Goal: Task Accomplishment & Management: Use online tool/utility

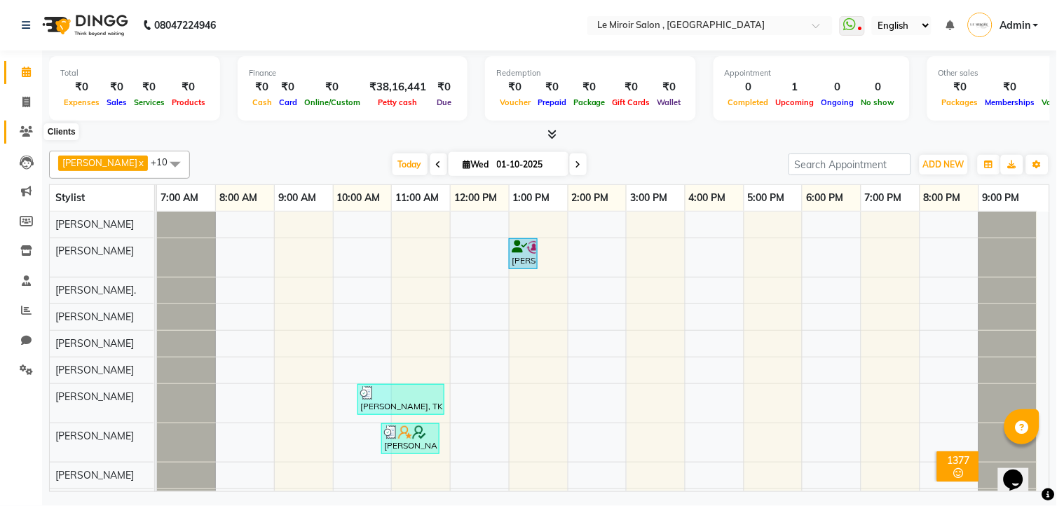
click at [20, 134] on icon at bounding box center [26, 131] width 13 height 11
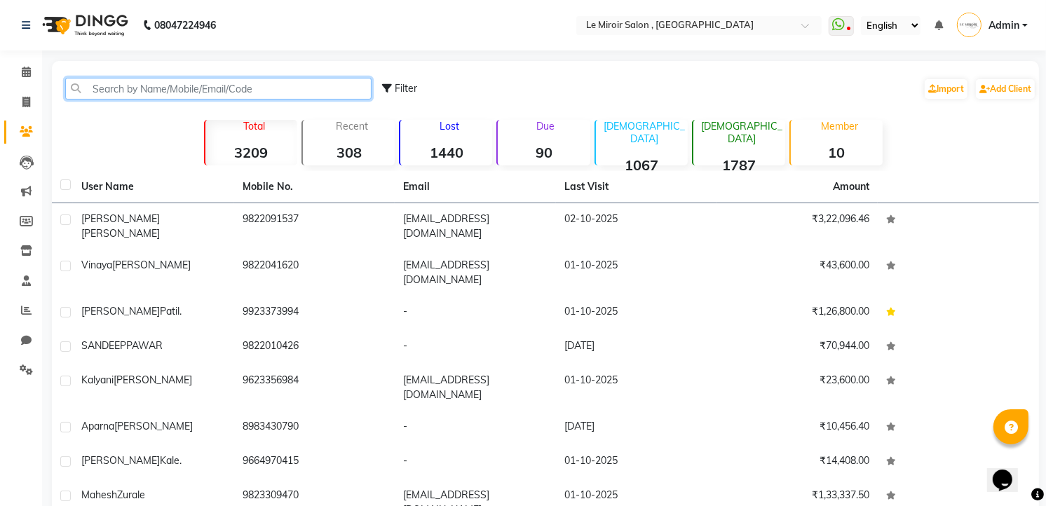
click at [99, 90] on input "text" at bounding box center [218, 89] width 306 height 22
paste input "9890230275"
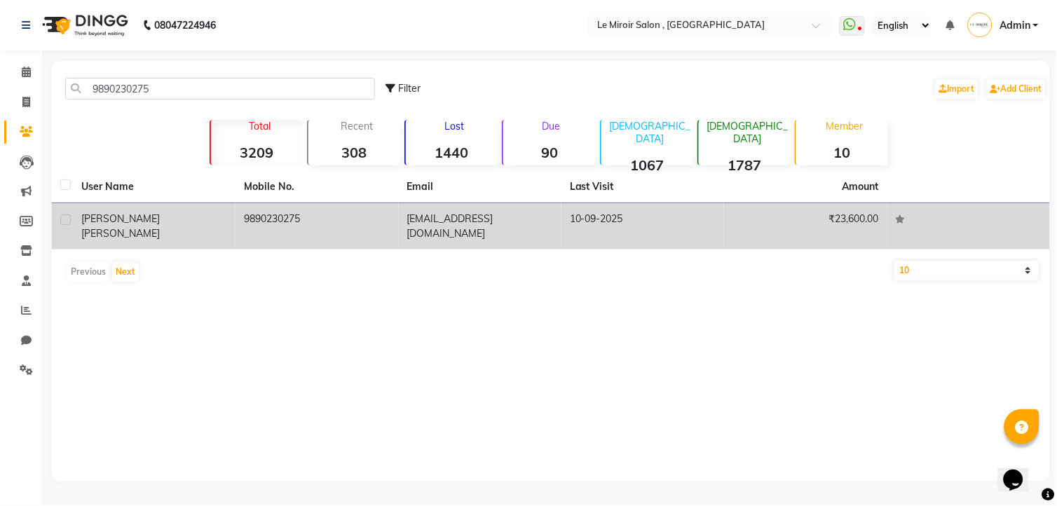
click at [156, 227] on span "[PERSON_NAME]" at bounding box center [120, 233] width 79 height 13
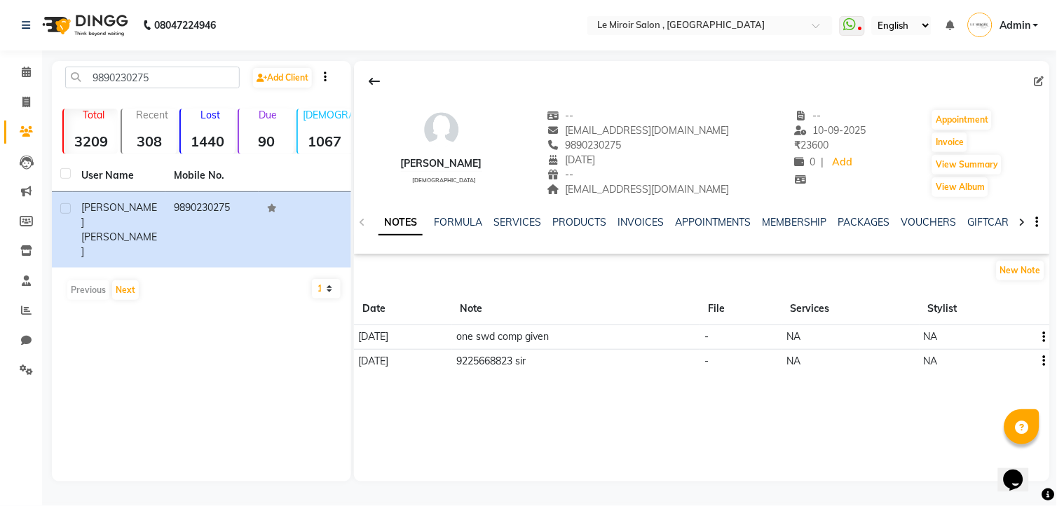
click at [859, 229] on div "PACKAGES" at bounding box center [864, 222] width 52 height 15
click at [857, 221] on link "PACKAGES" at bounding box center [864, 222] width 52 height 13
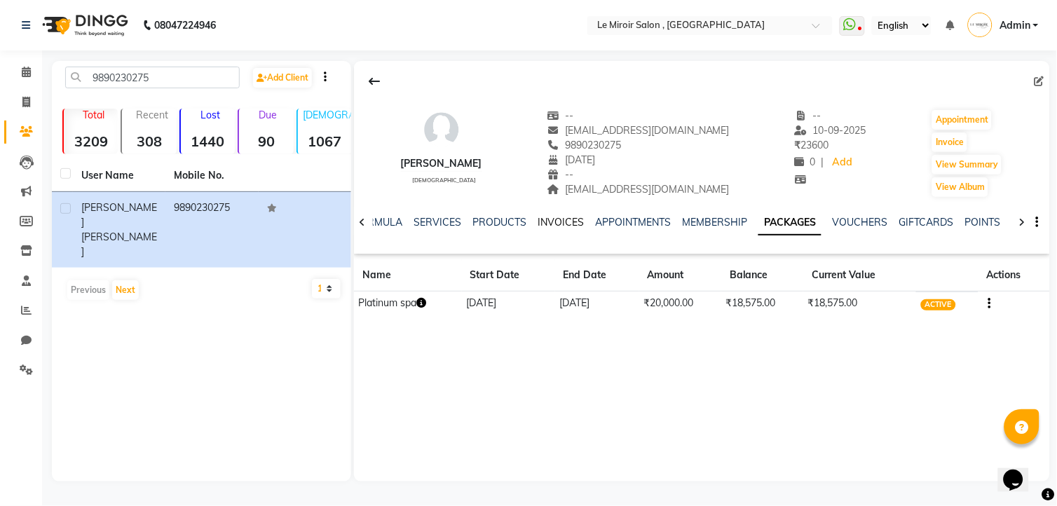
click at [564, 226] on link "INVOICES" at bounding box center [561, 222] width 46 height 13
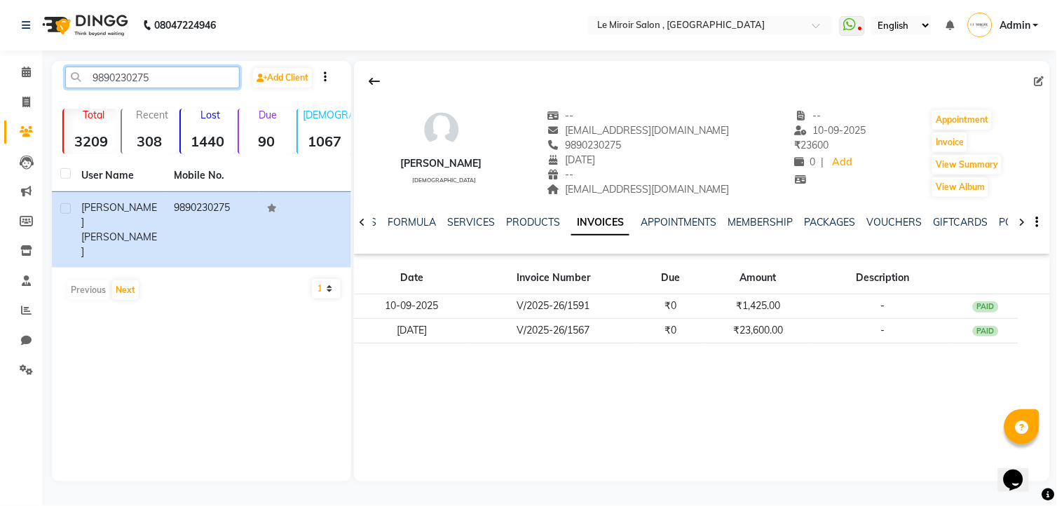
click at [103, 81] on input "9890230275" at bounding box center [152, 78] width 175 height 22
paste input "50667259"
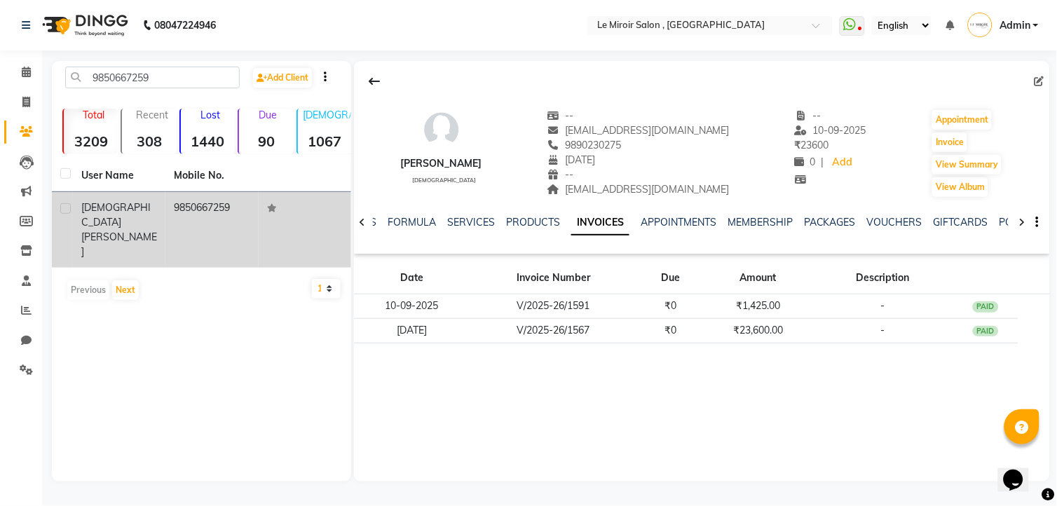
click at [133, 215] on div "[PERSON_NAME]" at bounding box center [119, 229] width 76 height 59
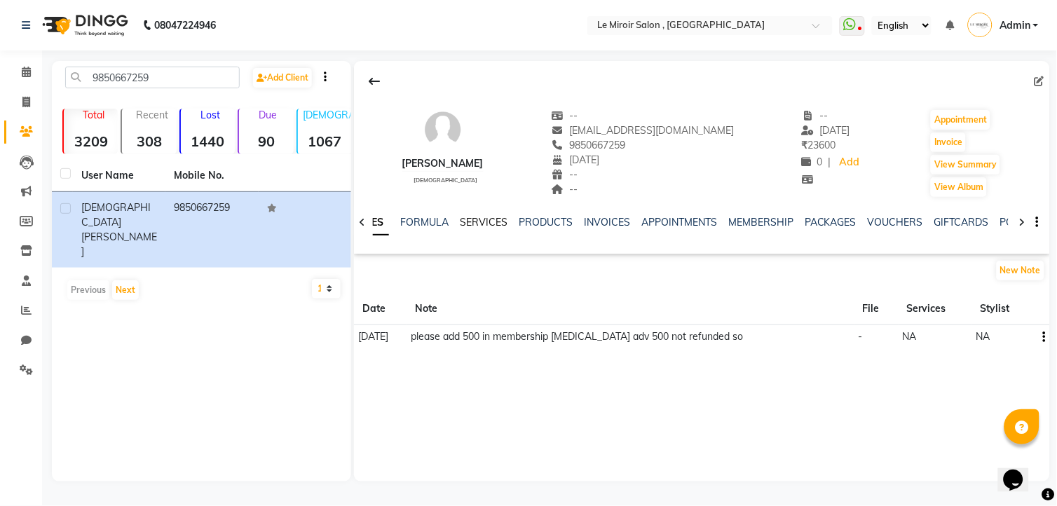
click at [491, 220] on link "SERVICES" at bounding box center [484, 222] width 48 height 13
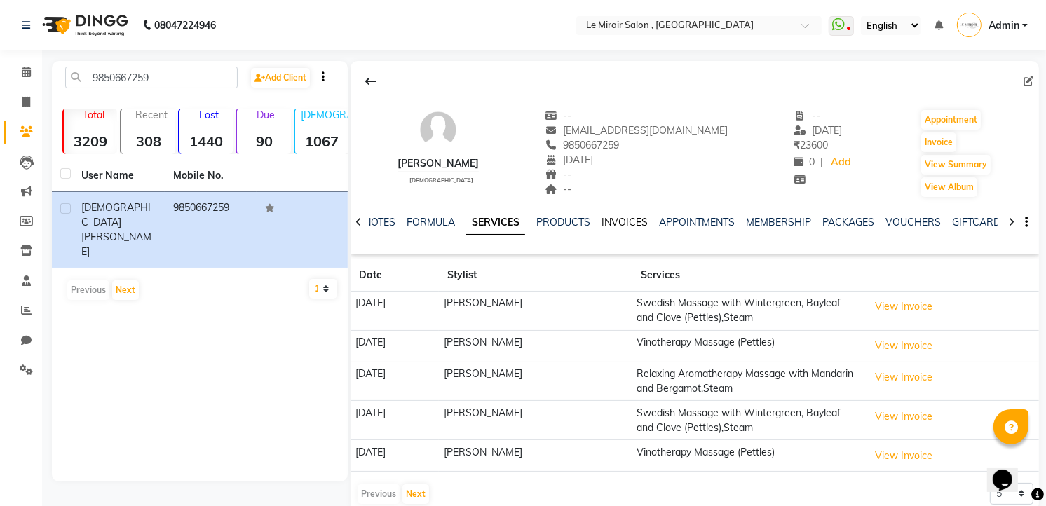
click at [633, 221] on link "INVOICES" at bounding box center [624, 222] width 46 height 13
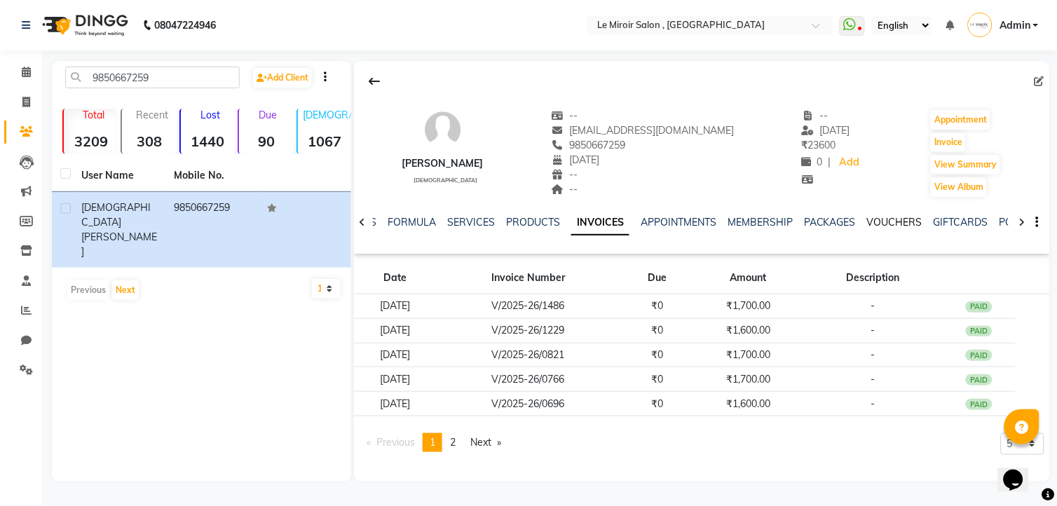
click at [873, 218] on link "VOUCHERS" at bounding box center [894, 222] width 55 height 13
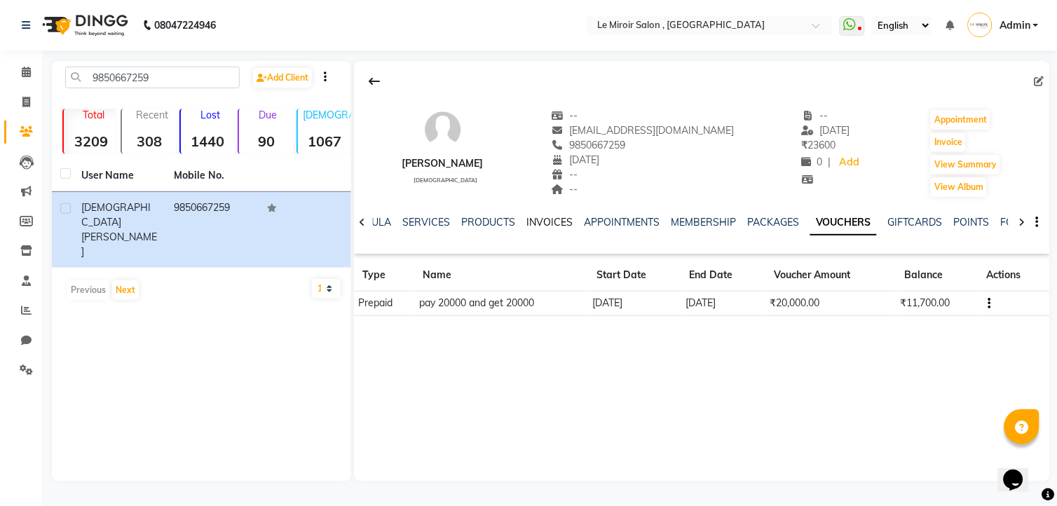
click at [557, 220] on link "INVOICES" at bounding box center [549, 222] width 46 height 13
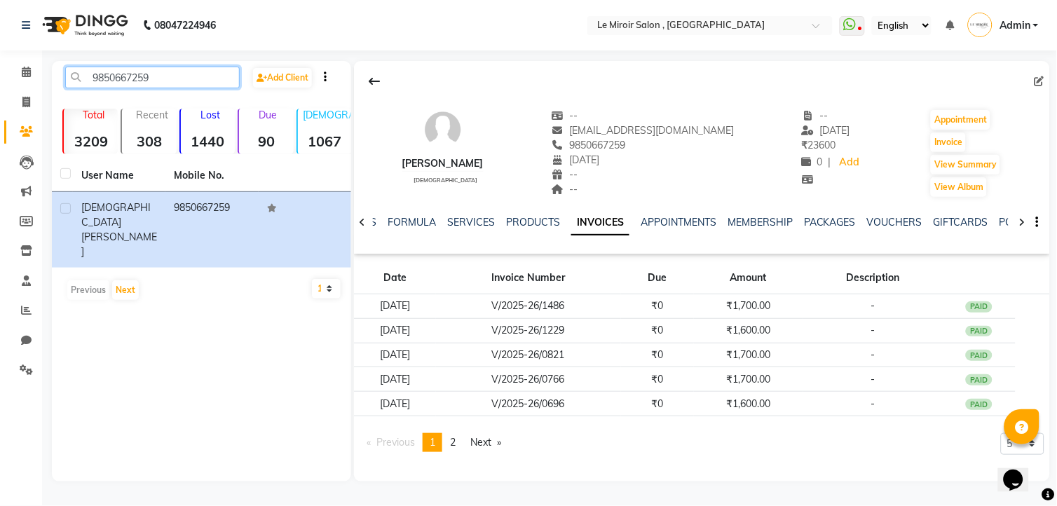
click at [128, 80] on input "9850667259" at bounding box center [152, 78] width 175 height 22
paste input "763720654"
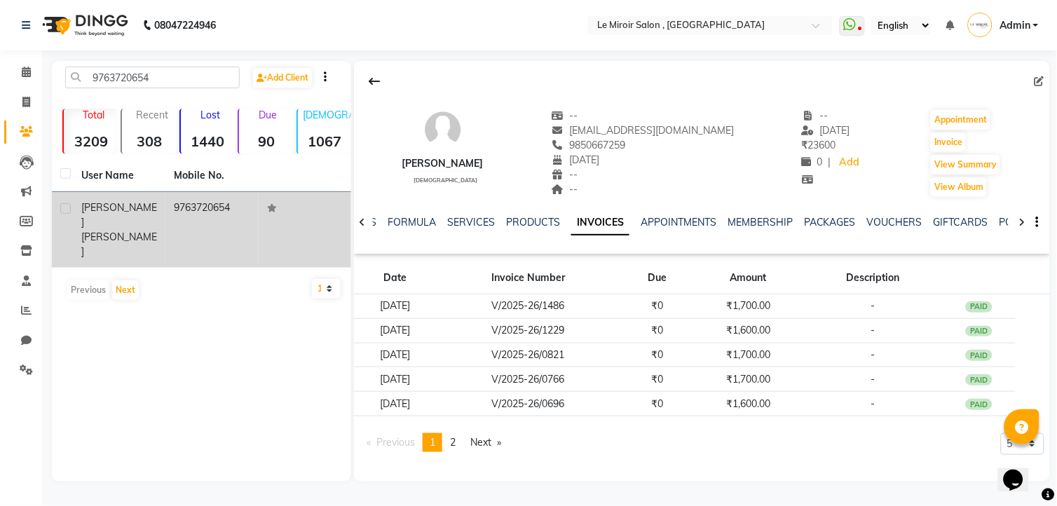
click at [135, 221] on div "[PERSON_NAME]" at bounding box center [119, 229] width 76 height 59
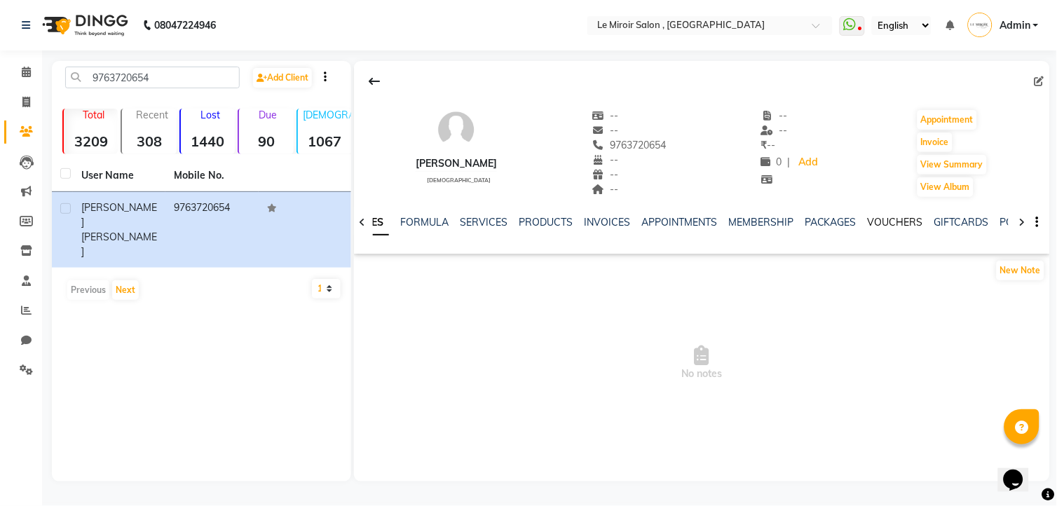
click at [880, 224] on link "VOUCHERS" at bounding box center [895, 222] width 55 height 13
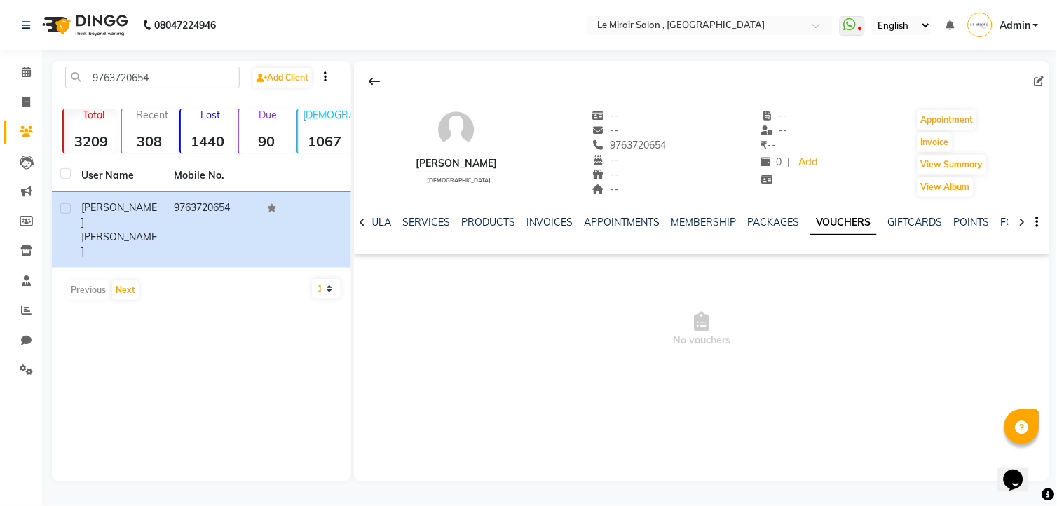
click at [779, 214] on div "NOTES FORMULA SERVICES PRODUCTS INVOICES APPOINTMENTS MEMBERSHIP PACKAGES VOUCH…" at bounding box center [702, 222] width 696 height 48
click at [778, 218] on link "PACKAGES" at bounding box center [773, 222] width 52 height 13
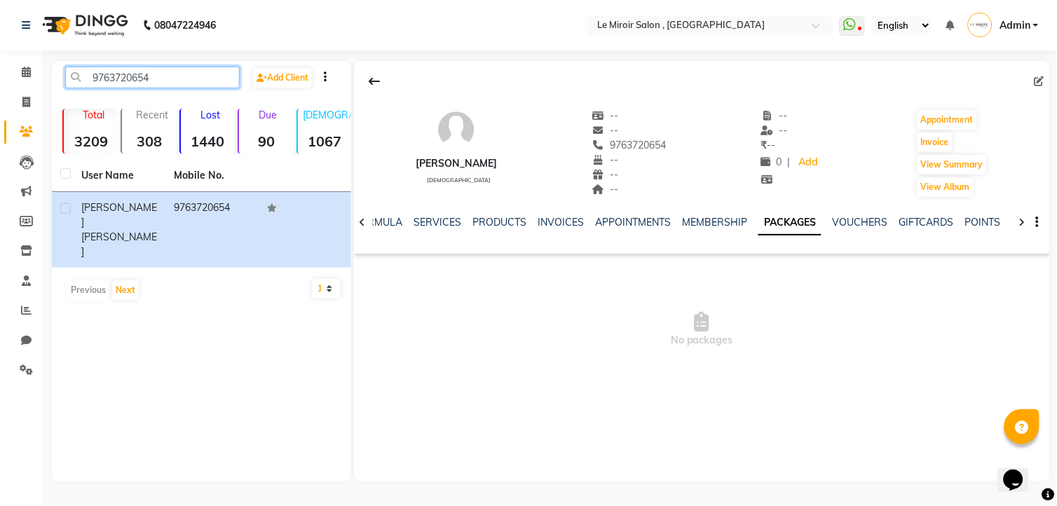
click at [109, 81] on input "9763720654" at bounding box center [152, 78] width 175 height 22
paste input "42203546"
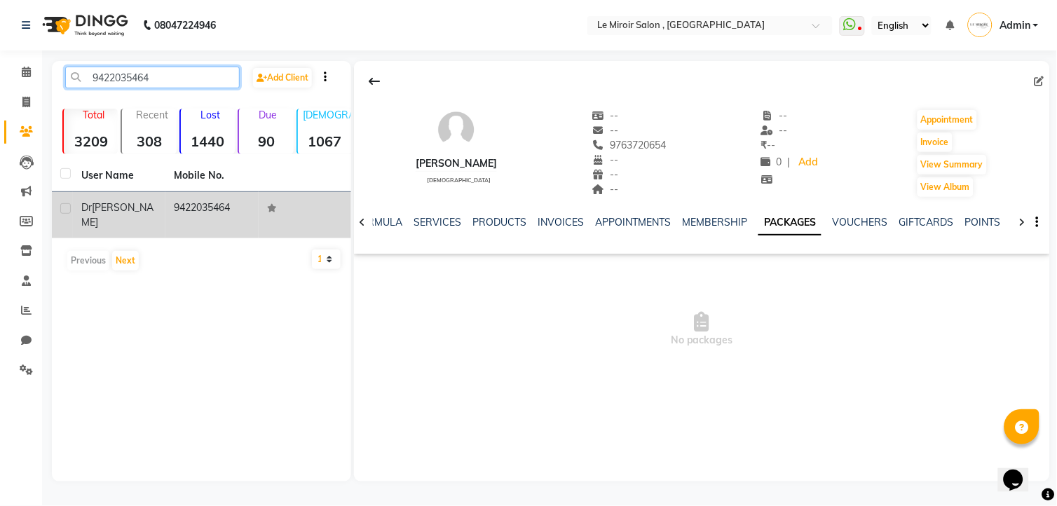
type input "9422035464"
drag, startPoint x: 132, startPoint y: 217, endPoint x: 139, endPoint y: 219, distance: 7.1
click at [134, 218] on div "[PERSON_NAME]" at bounding box center [119, 214] width 76 height 29
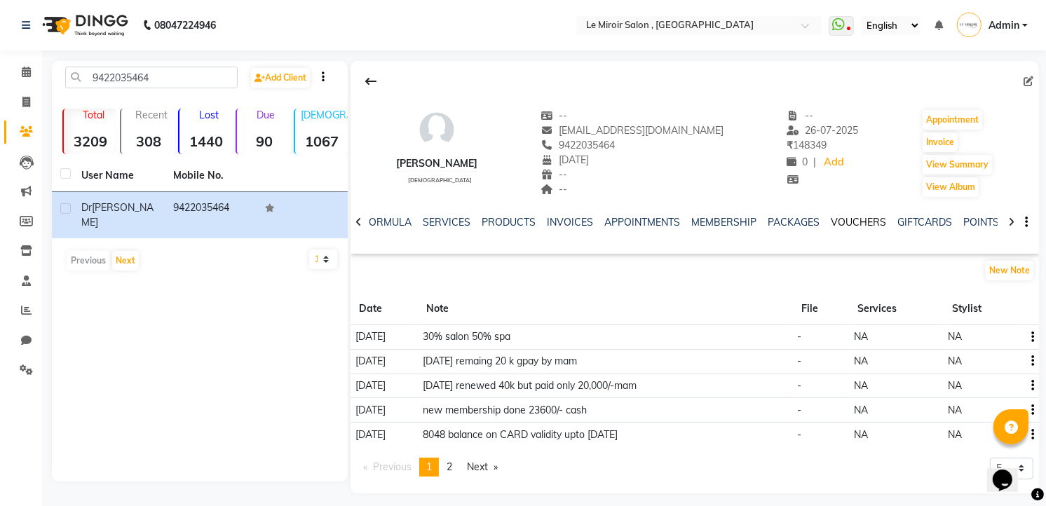
click at [854, 223] on link "VOUCHERS" at bounding box center [858, 222] width 55 height 13
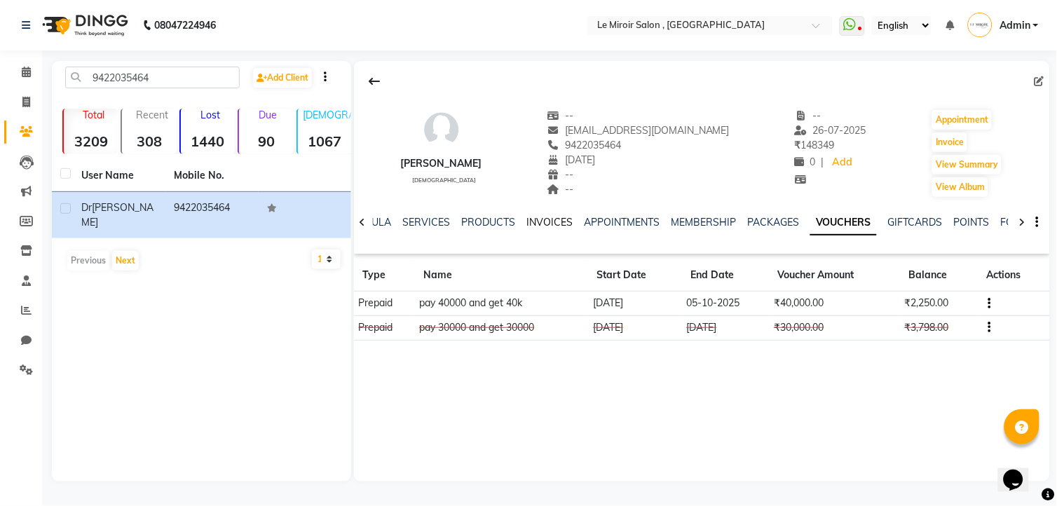
click at [555, 218] on link "INVOICES" at bounding box center [549, 222] width 46 height 13
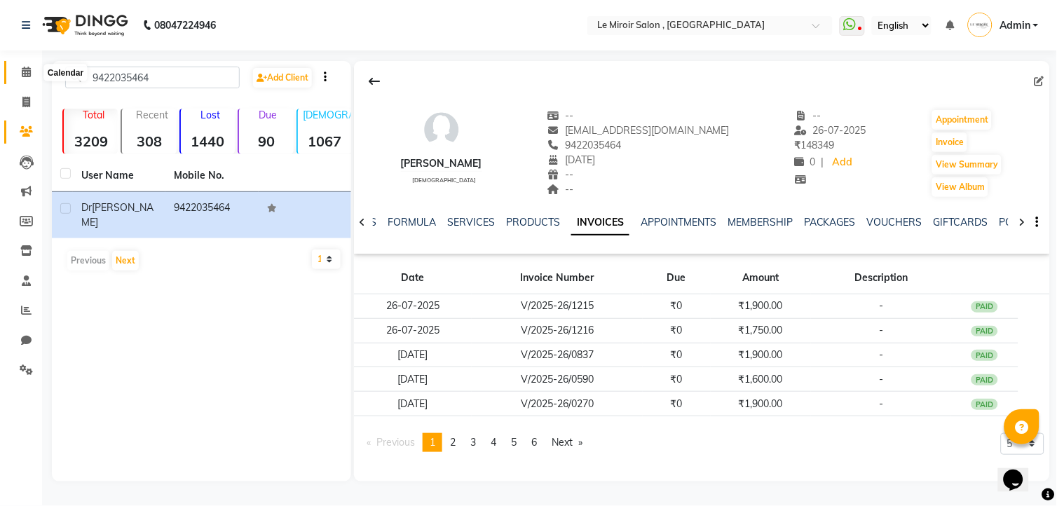
click at [30, 72] on span at bounding box center [26, 72] width 25 height 16
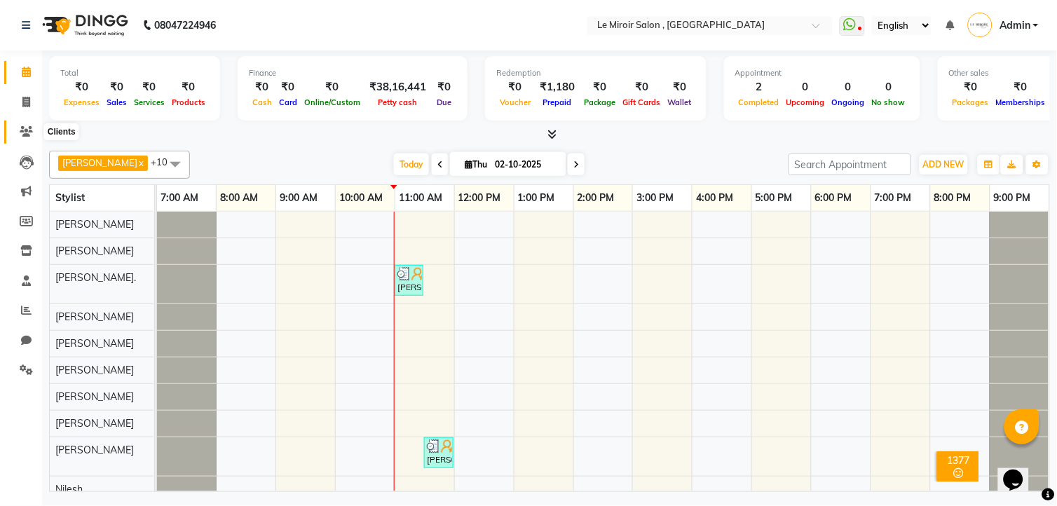
click at [32, 124] on span at bounding box center [26, 132] width 25 height 16
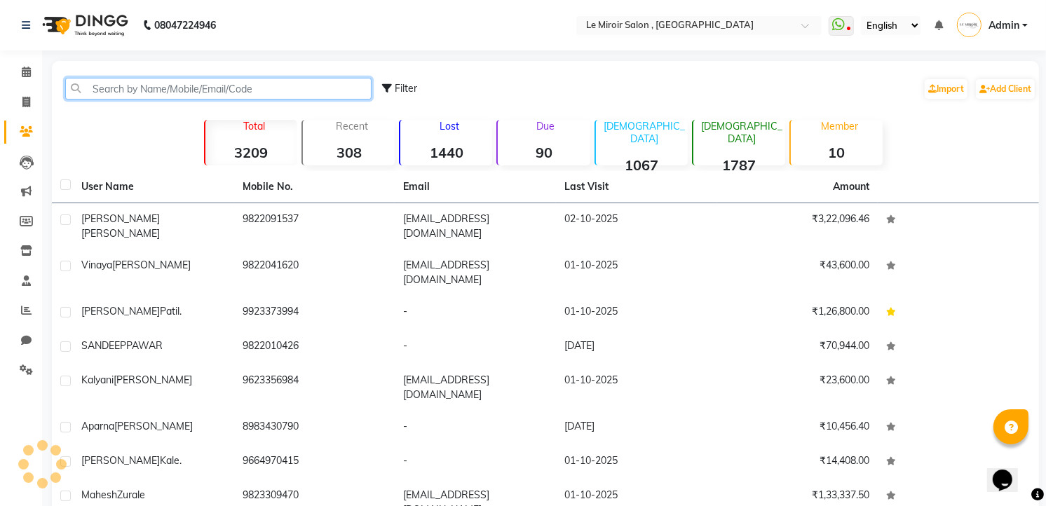
click at [93, 86] on input "text" at bounding box center [218, 89] width 306 height 22
paste input "8698639595"
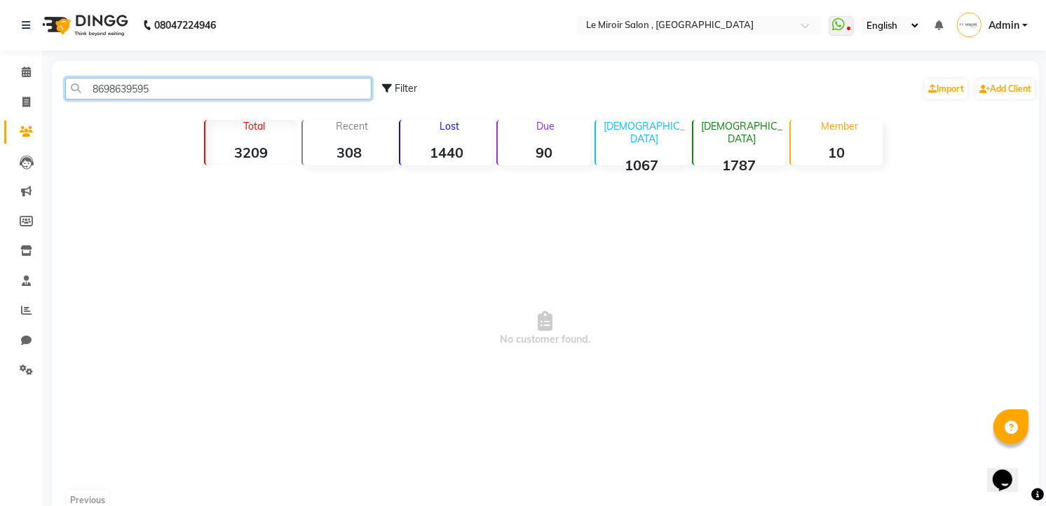
click at [113, 81] on input "8698639595" at bounding box center [218, 89] width 306 height 22
paste input "982241870"
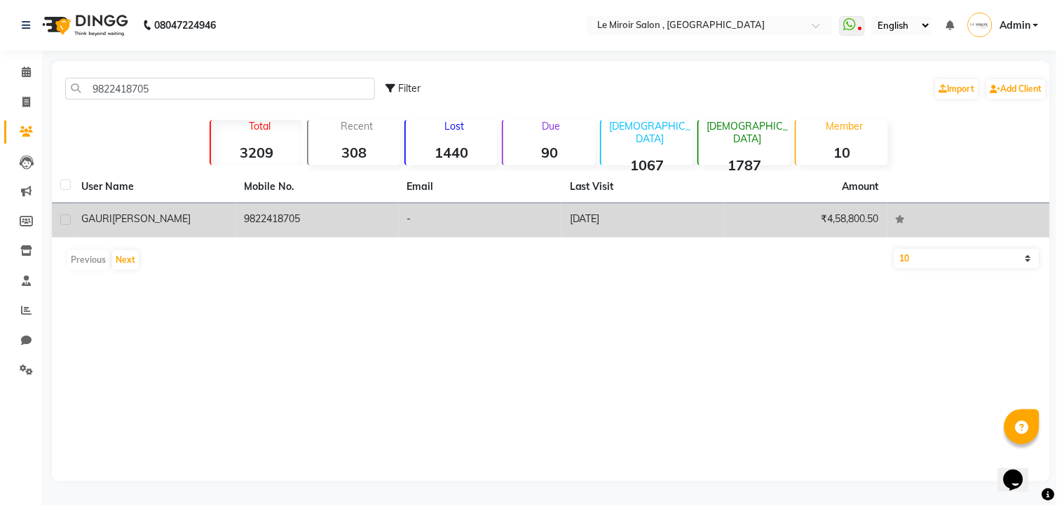
click at [203, 230] on td "[PERSON_NAME]" at bounding box center [154, 220] width 163 height 34
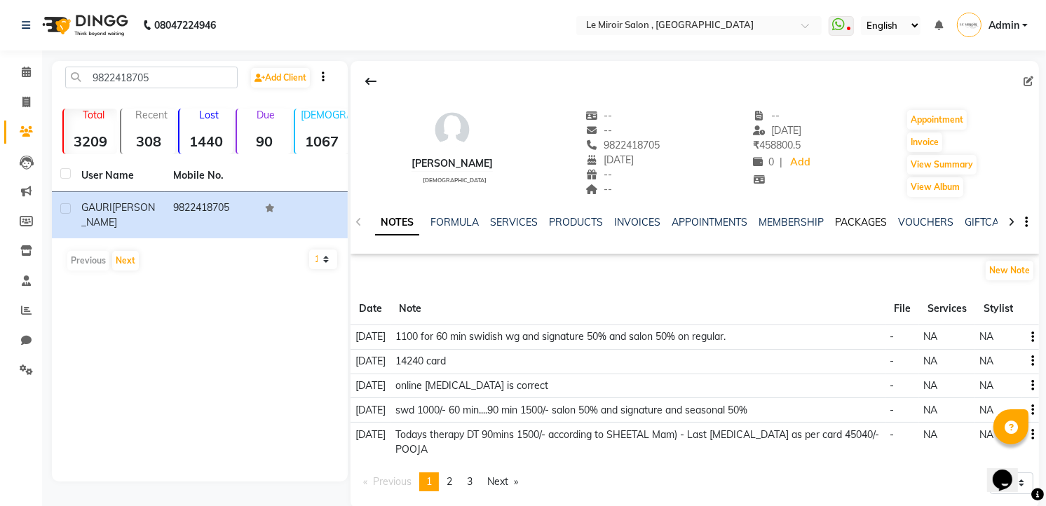
click at [852, 219] on link "PACKAGES" at bounding box center [861, 222] width 52 height 13
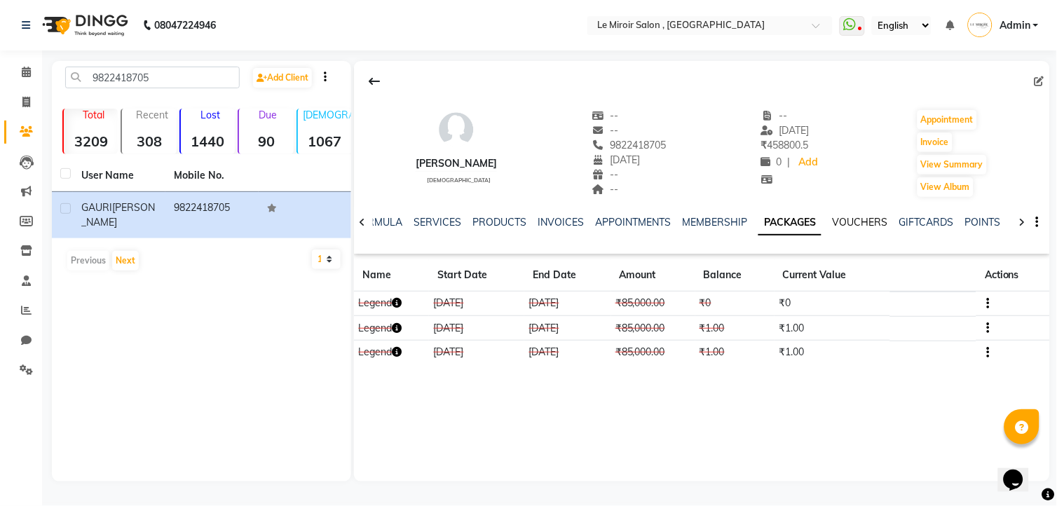
click at [851, 223] on link "VOUCHERS" at bounding box center [860, 222] width 55 height 13
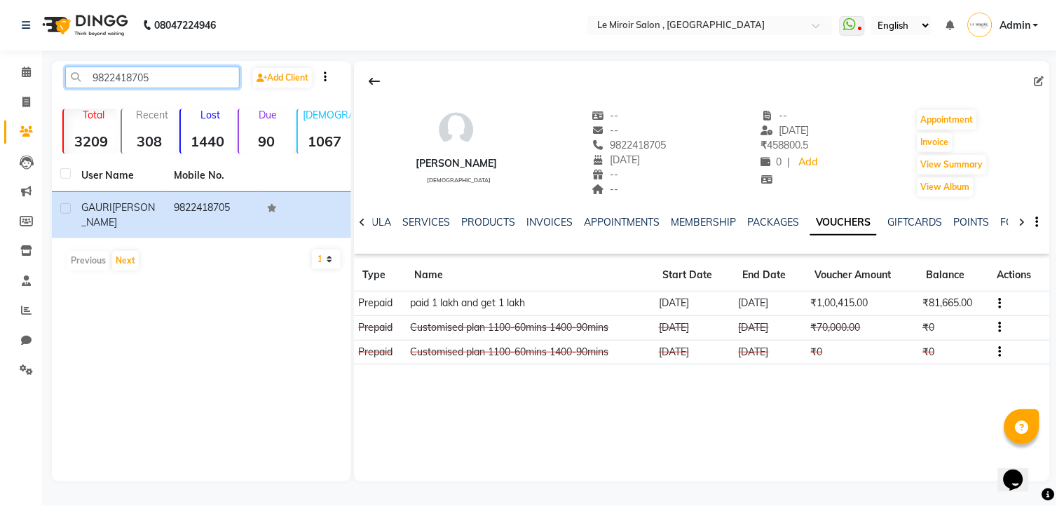
click at [128, 82] on input "9822418705" at bounding box center [152, 78] width 175 height 22
paste input "7722038180"
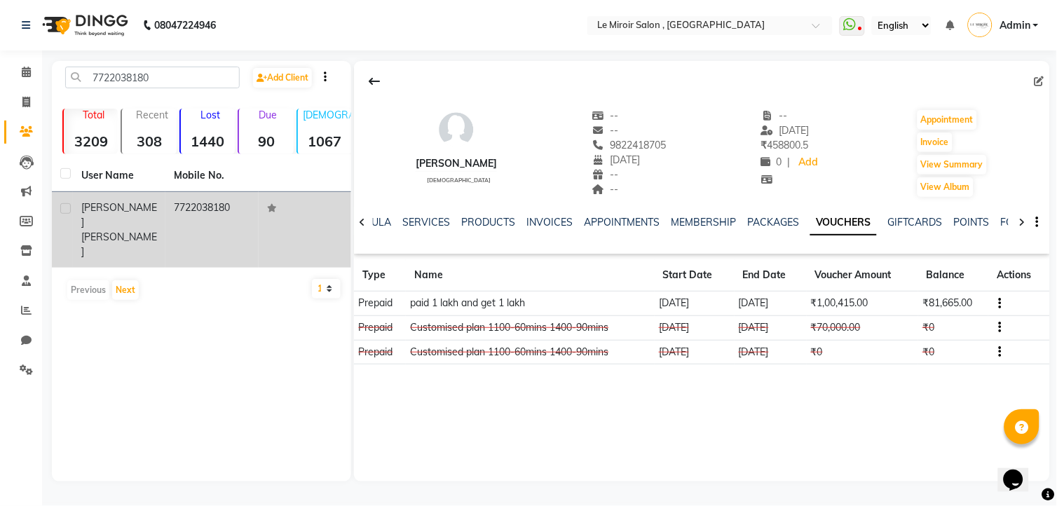
click at [142, 213] on div "[PERSON_NAME]" at bounding box center [119, 229] width 76 height 59
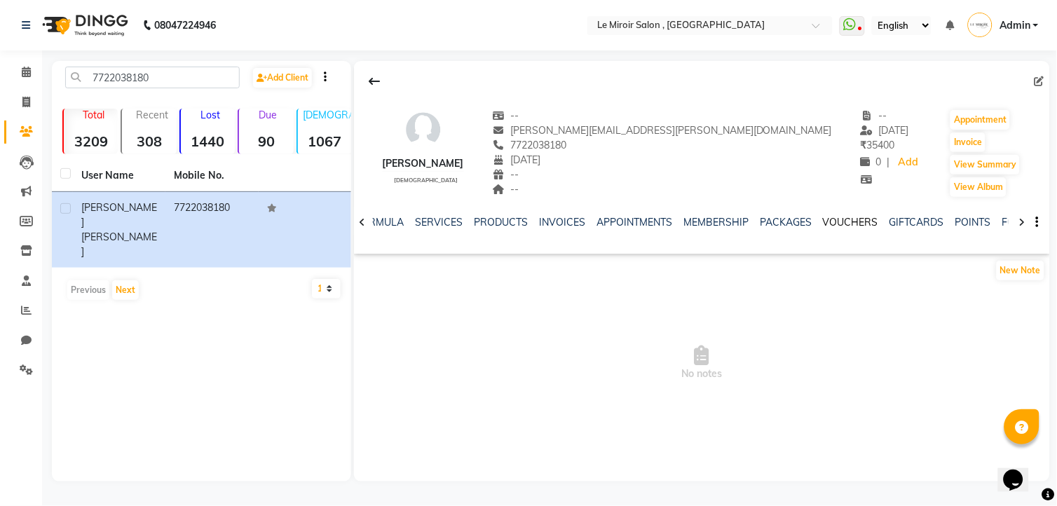
click at [860, 220] on link "VOUCHERS" at bounding box center [850, 222] width 55 height 13
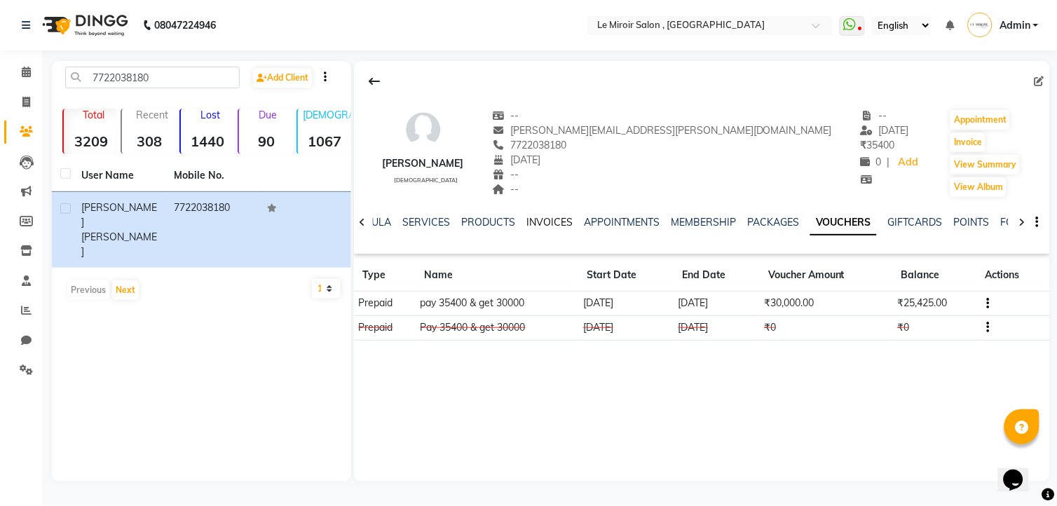
click at [551, 224] on link "INVOICES" at bounding box center [549, 222] width 46 height 13
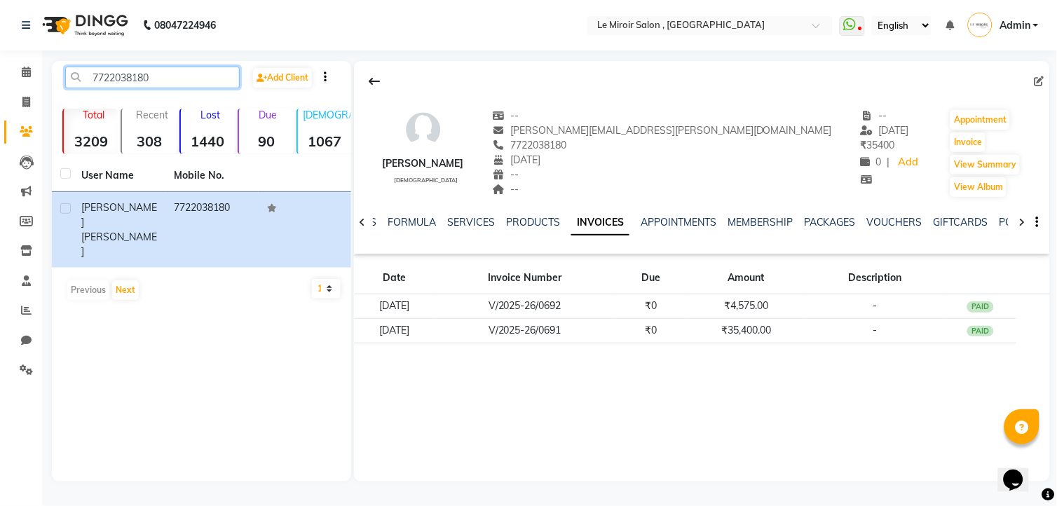
click at [122, 69] on input "7722038180" at bounding box center [152, 78] width 175 height 22
paste input "9370131301"
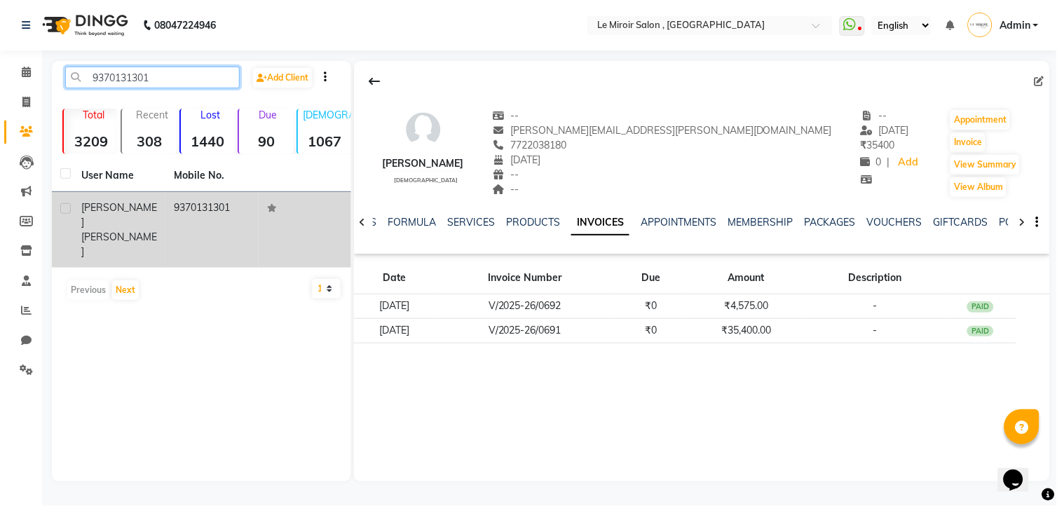
type input "9370131301"
click at [142, 214] on div "[PERSON_NAME]" at bounding box center [119, 229] width 76 height 59
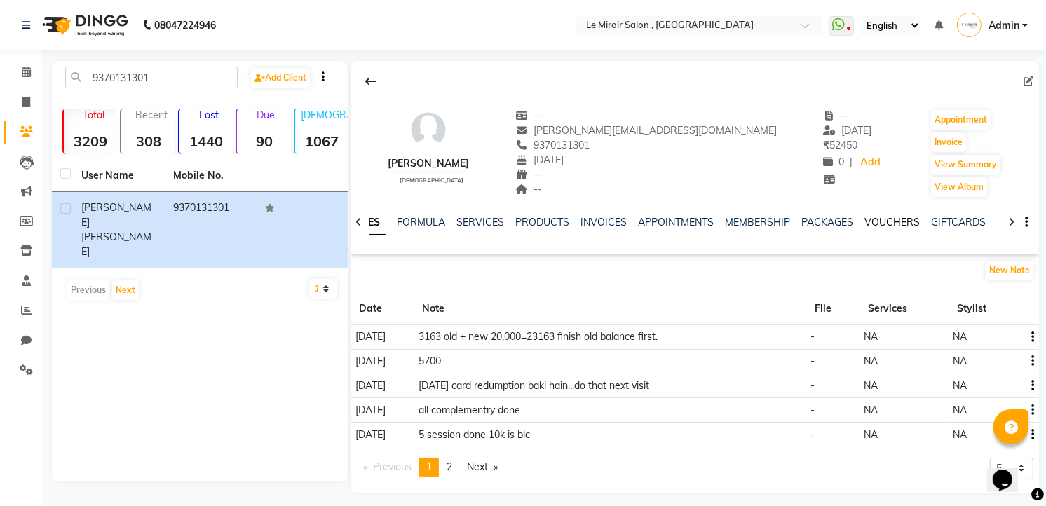
click at [878, 217] on link "VOUCHERS" at bounding box center [891, 222] width 55 height 13
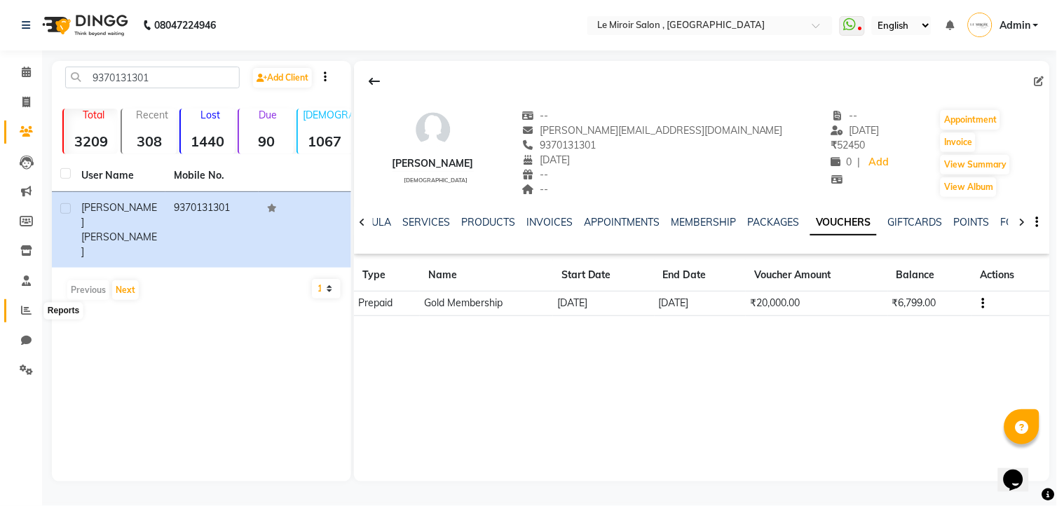
click at [19, 311] on span at bounding box center [26, 311] width 25 height 16
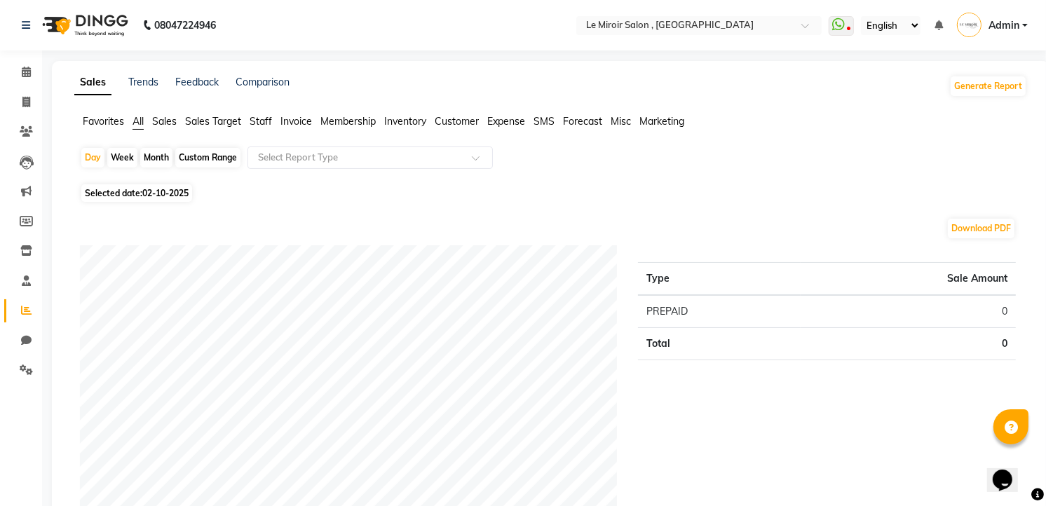
click at [204, 157] on div "Custom Range" at bounding box center [207, 158] width 65 height 20
select select "10"
select select "2025"
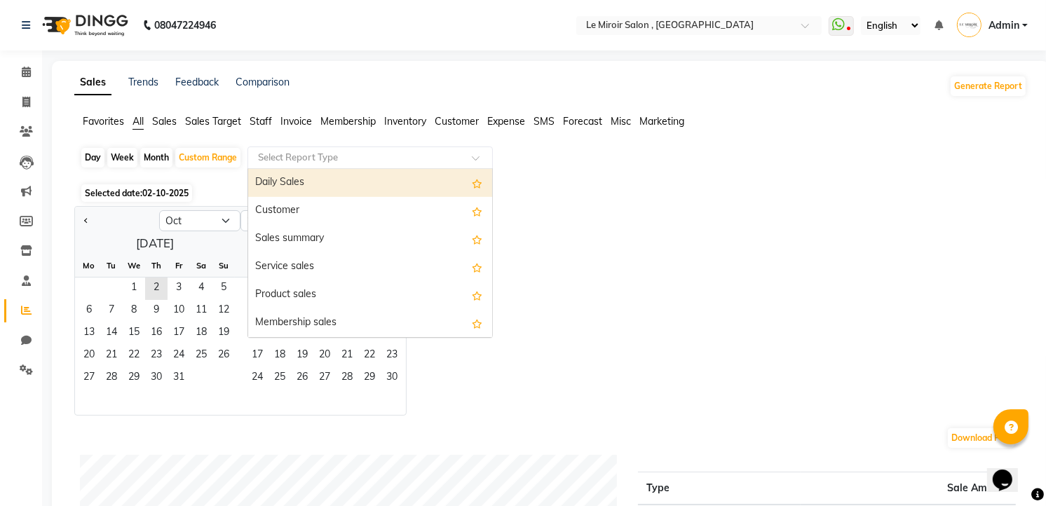
click at [334, 151] on input "text" at bounding box center [356, 158] width 202 height 14
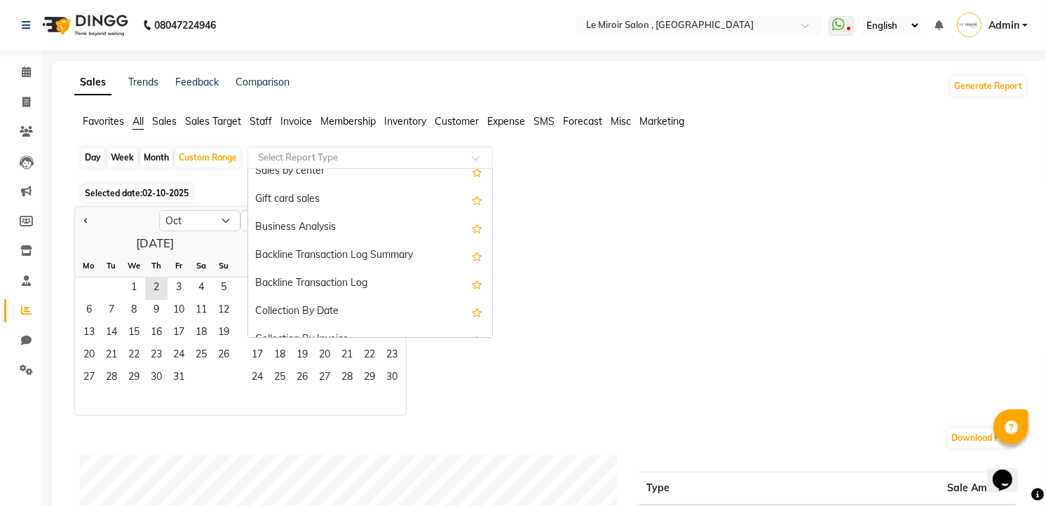
scroll to position [479, 0]
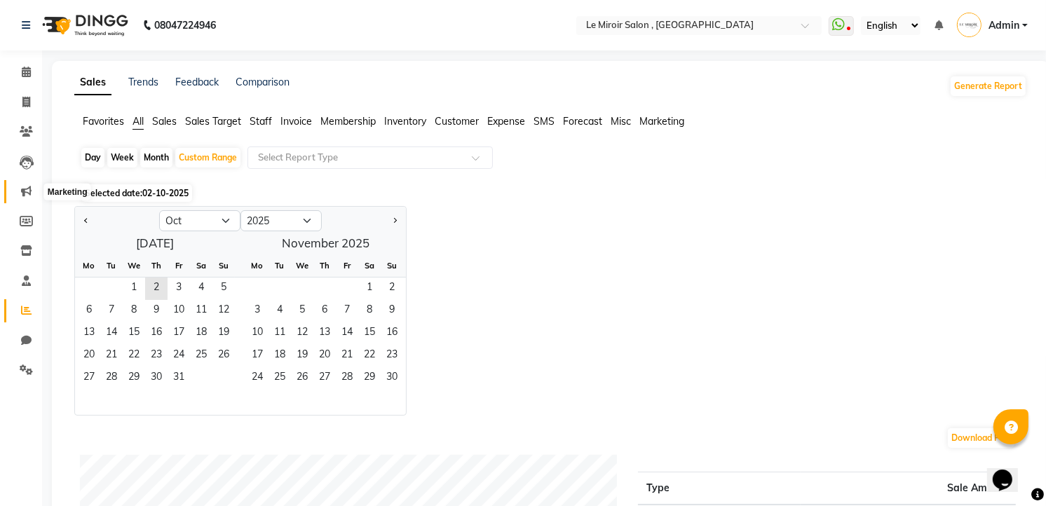
drag, startPoint x: 22, startPoint y: 191, endPoint x: 31, endPoint y: 191, distance: 8.4
click at [22, 191] on icon at bounding box center [26, 191] width 11 height 11
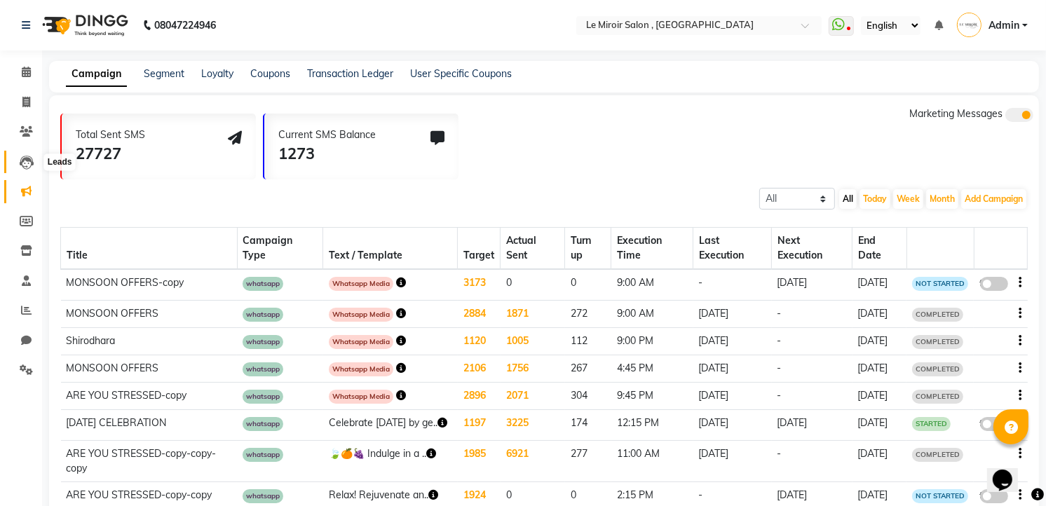
click at [29, 163] on icon at bounding box center [27, 163] width 14 height 14
select select "10"
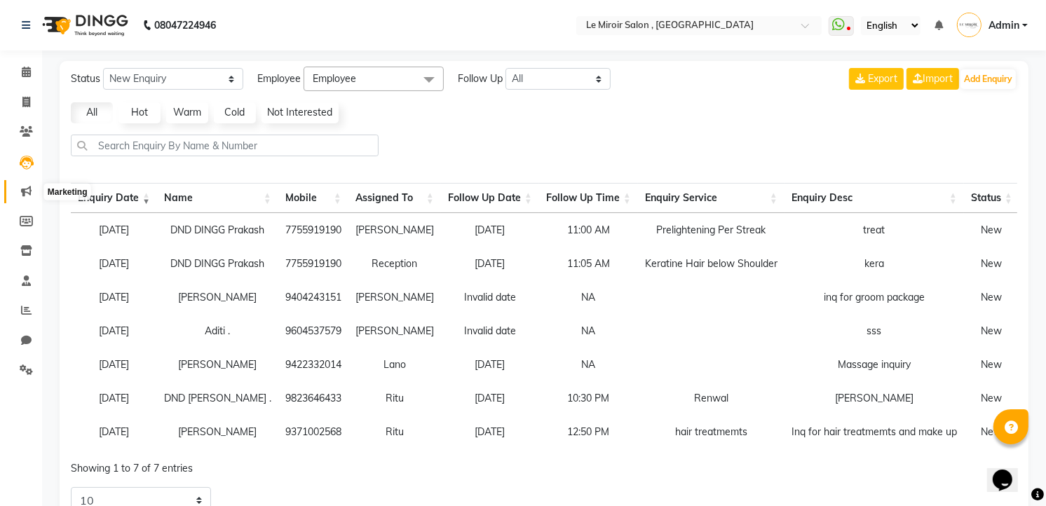
click at [23, 188] on icon at bounding box center [26, 191] width 11 height 11
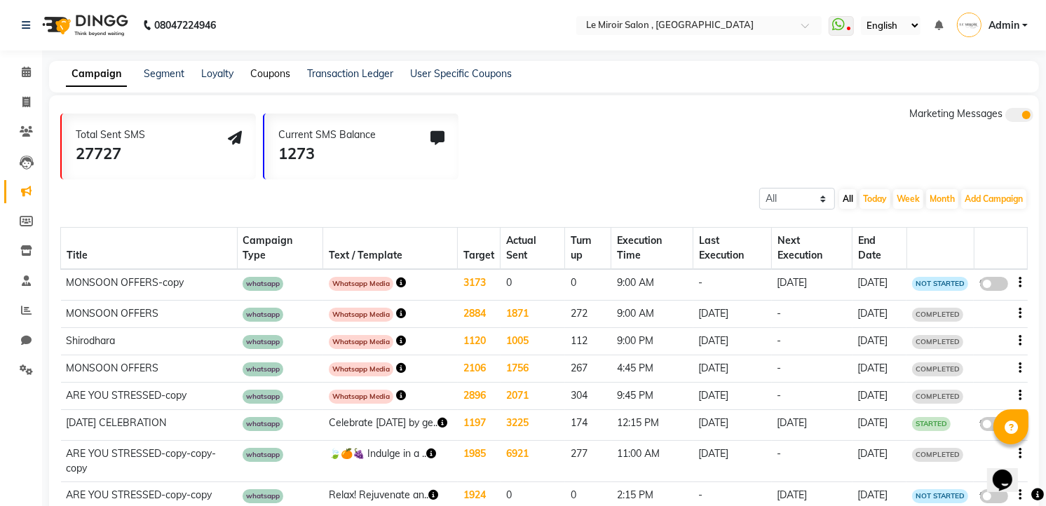
click at [273, 76] on link "Coupons" at bounding box center [270, 73] width 40 height 13
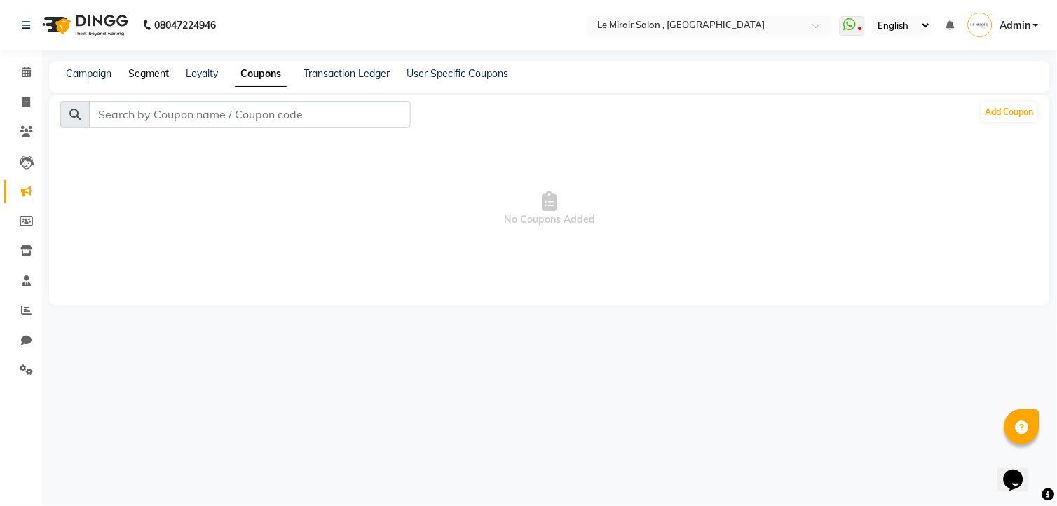
click at [152, 77] on link "Segment" at bounding box center [148, 73] width 41 height 13
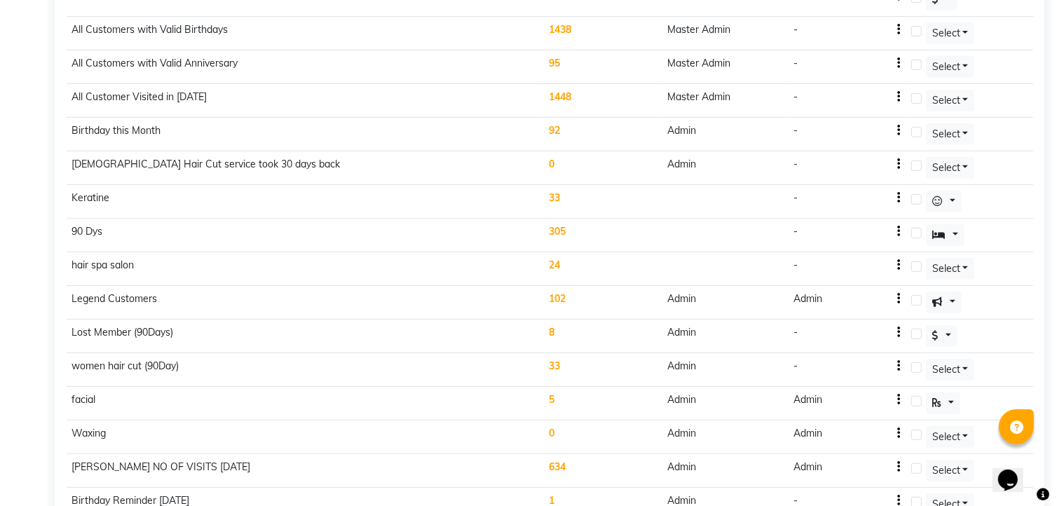
scroll to position [592, 0]
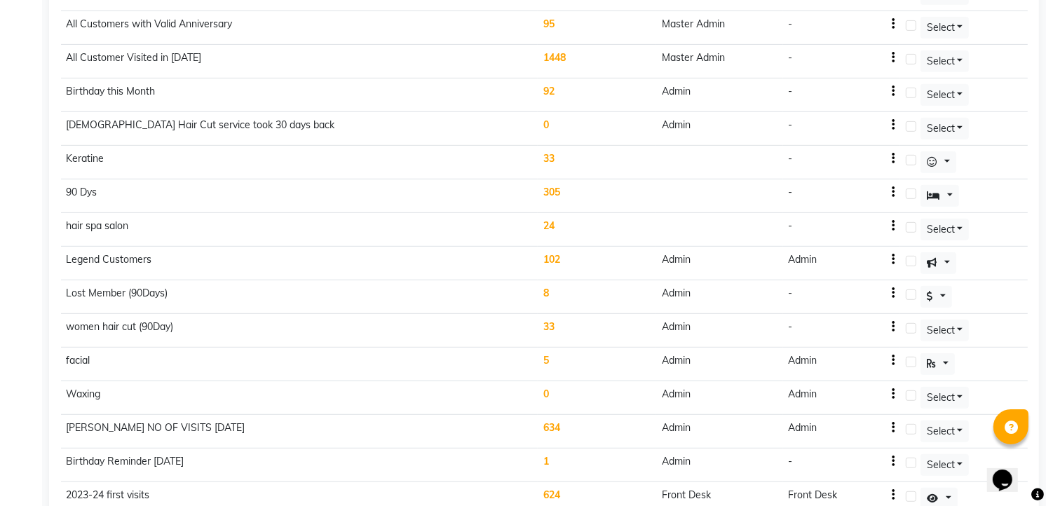
click at [554, 230] on td "24" at bounding box center [597, 230] width 118 height 34
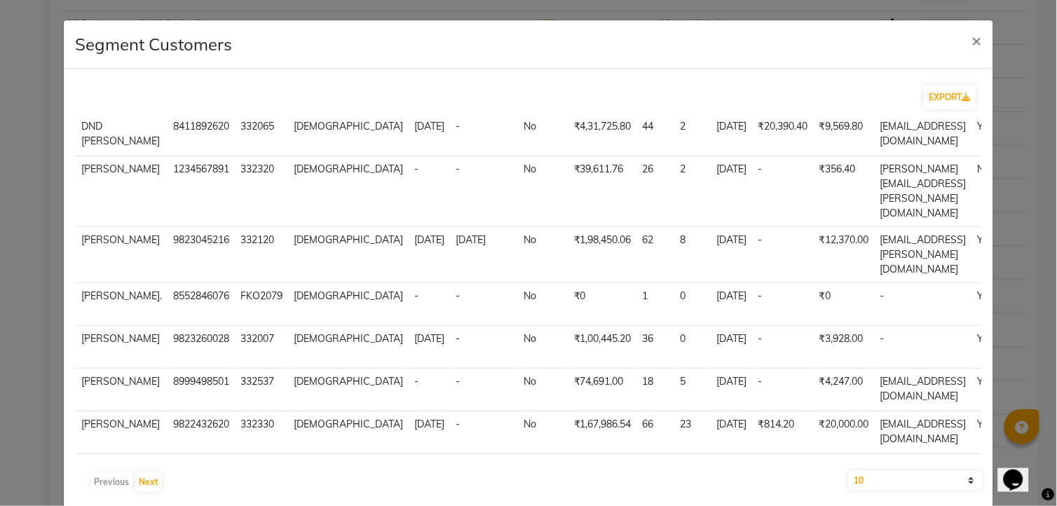
scroll to position [275, 0]
click at [148, 482] on button "Next" at bounding box center [148, 482] width 27 height 20
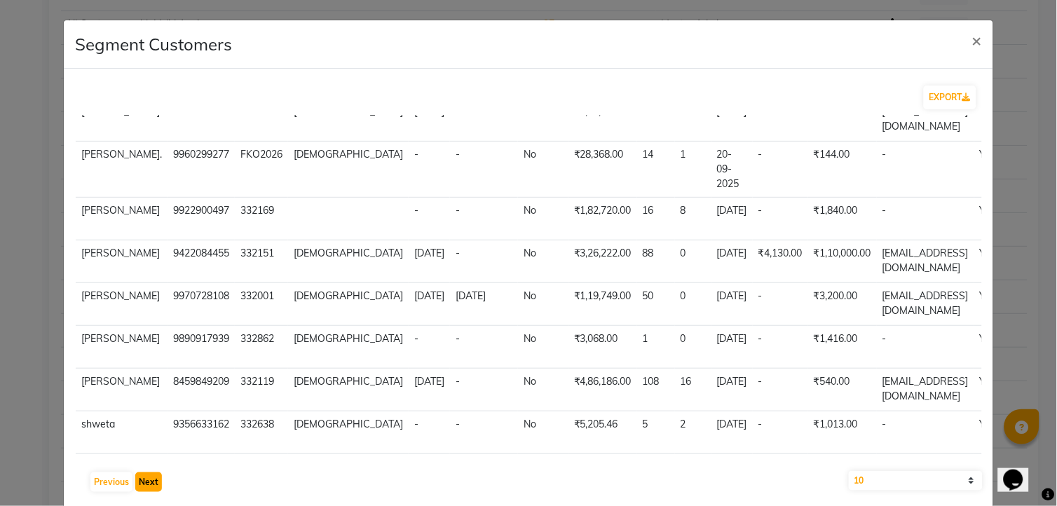
click at [149, 482] on button "Next" at bounding box center [148, 482] width 27 height 20
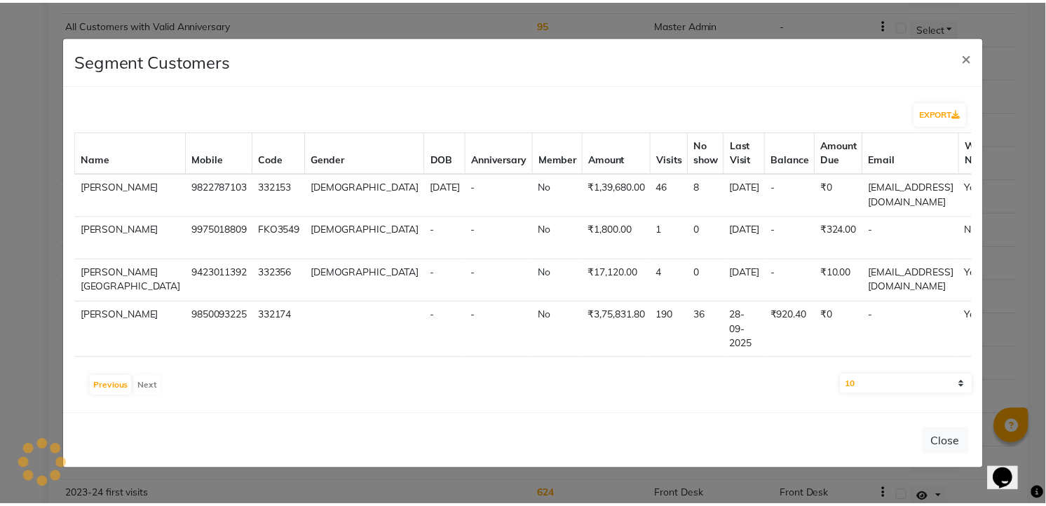
scroll to position [0, 0]
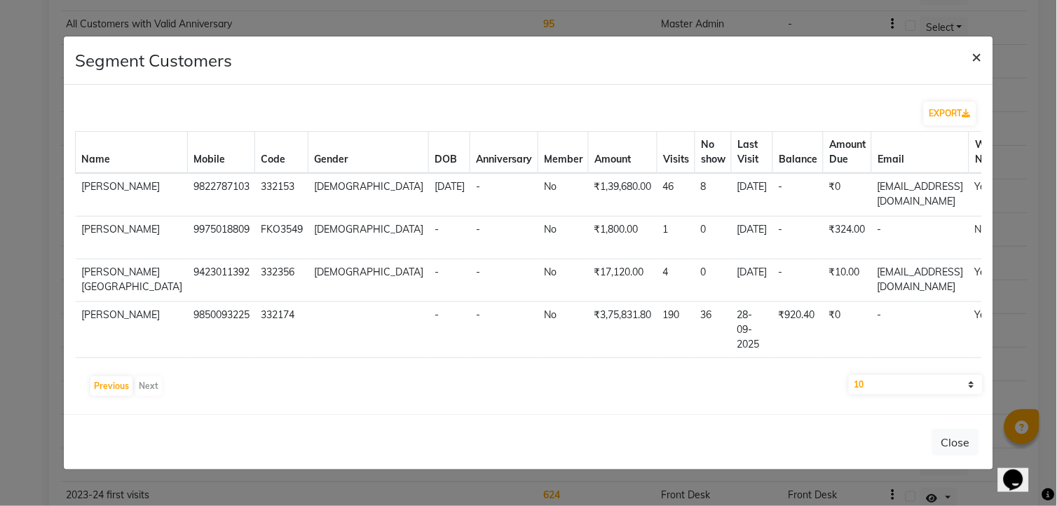
click at [972, 46] on span "×" at bounding box center [977, 56] width 10 height 21
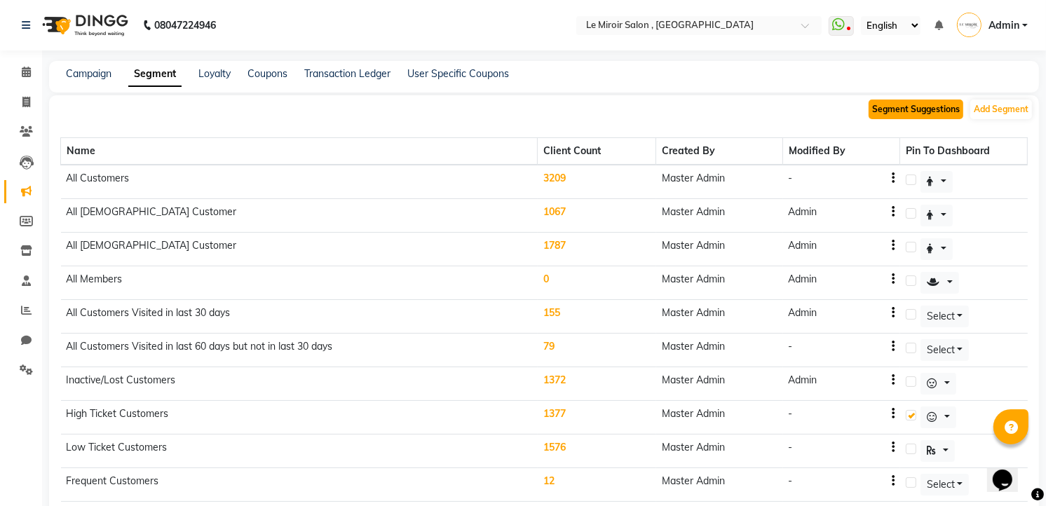
click at [886, 108] on button "Segment Suggestions" at bounding box center [915, 110] width 95 height 20
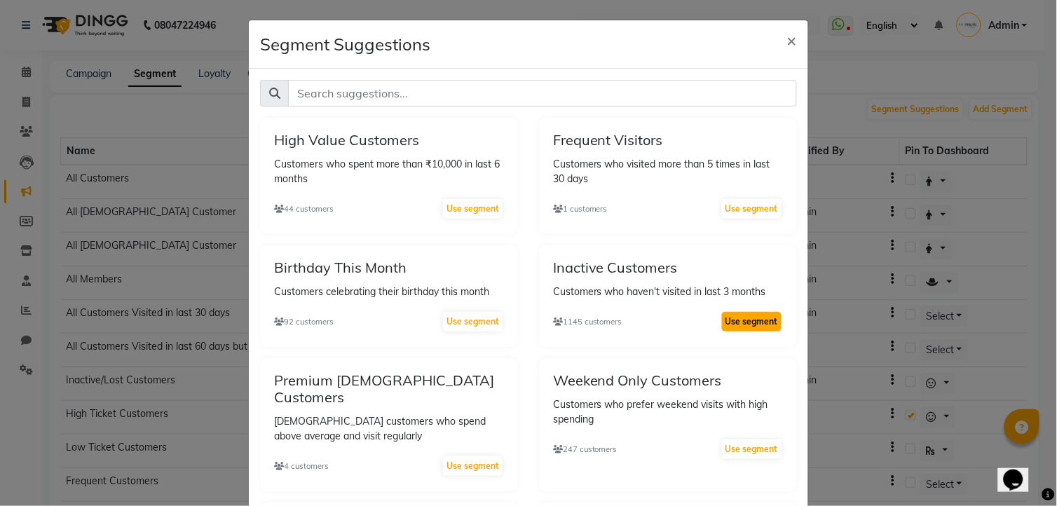
click at [748, 324] on button "Use segment" at bounding box center [752, 322] width 60 height 20
select select ">"
select select "false"
select select ">"
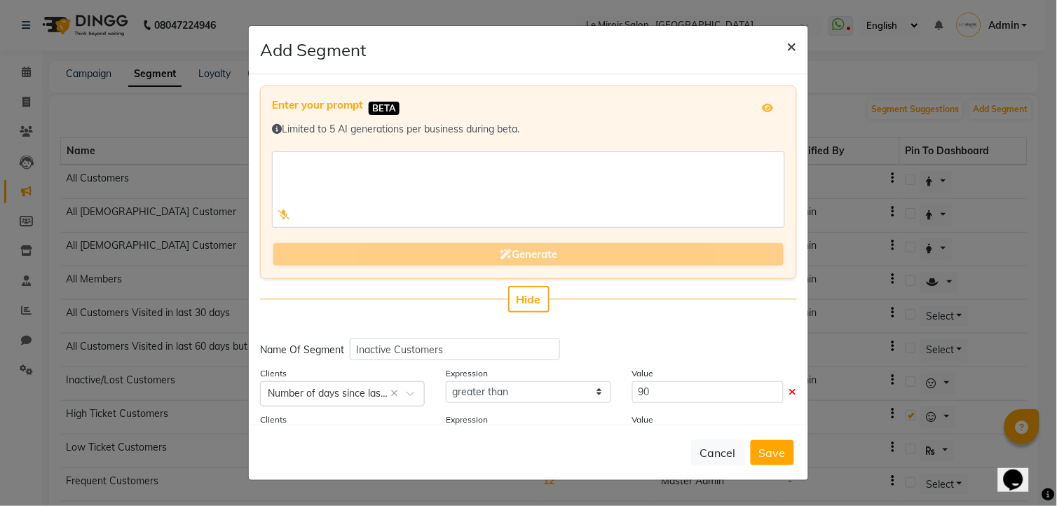
click at [794, 41] on span "×" at bounding box center [792, 45] width 10 height 21
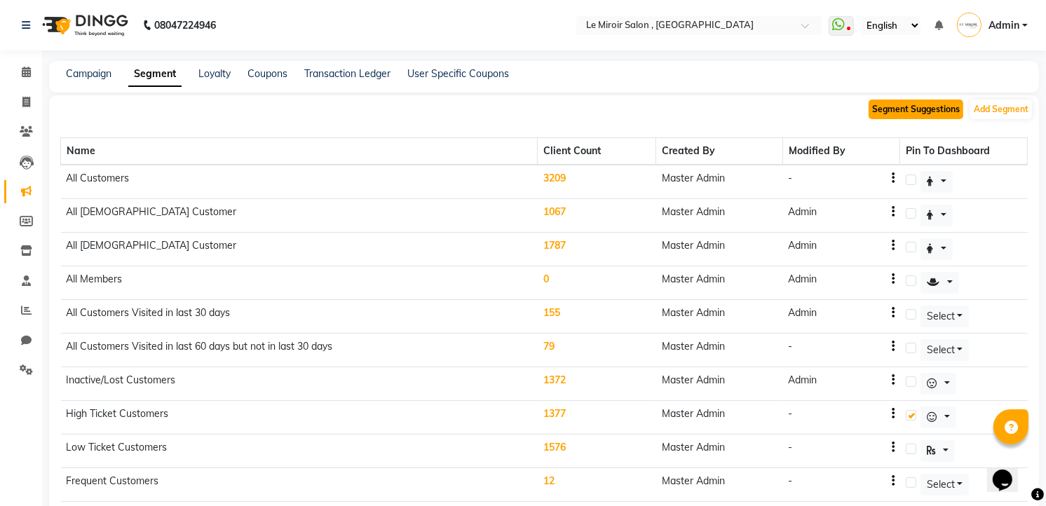
click at [897, 108] on button "Segment Suggestions" at bounding box center [915, 110] width 95 height 20
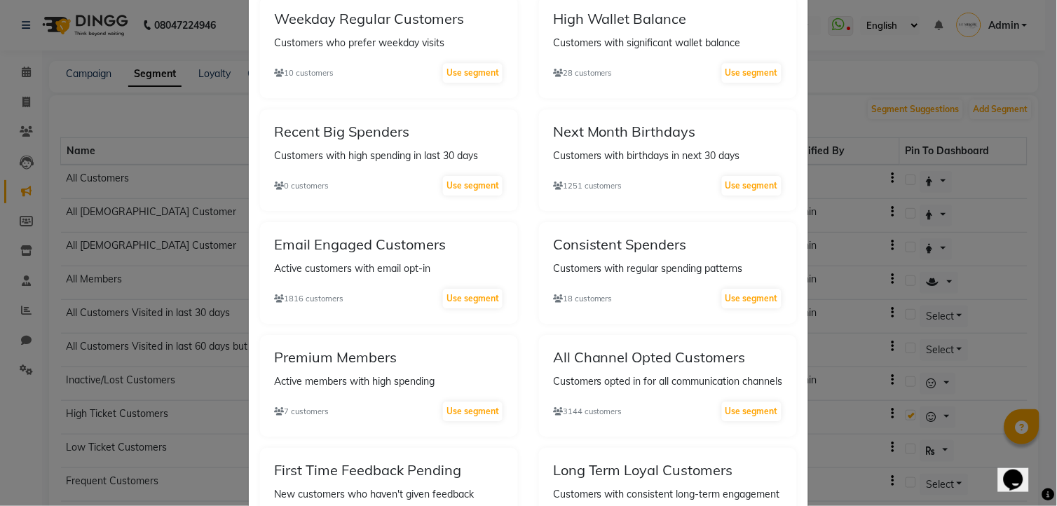
scroll to position [883, 0]
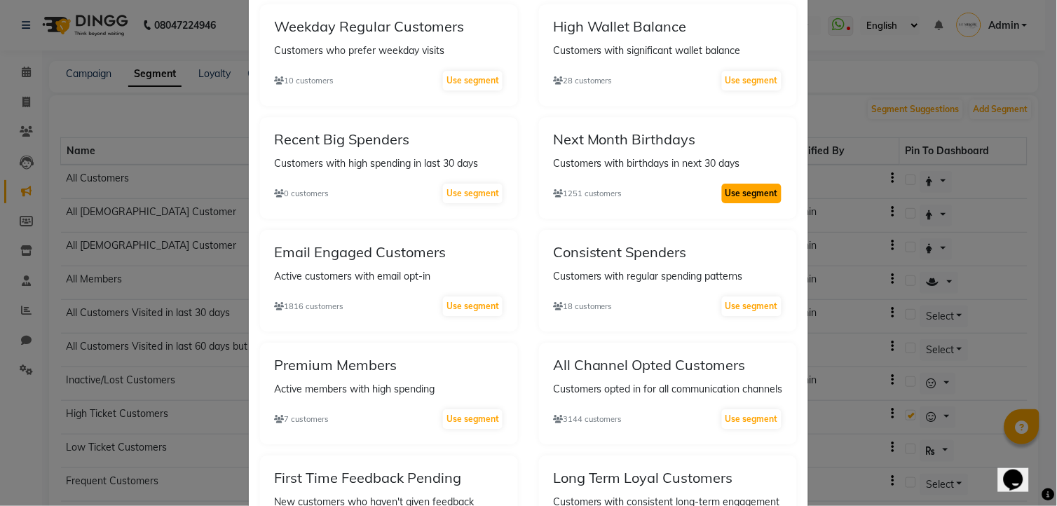
click at [747, 184] on button "Use segment" at bounding box center [752, 194] width 60 height 20
select select "<="
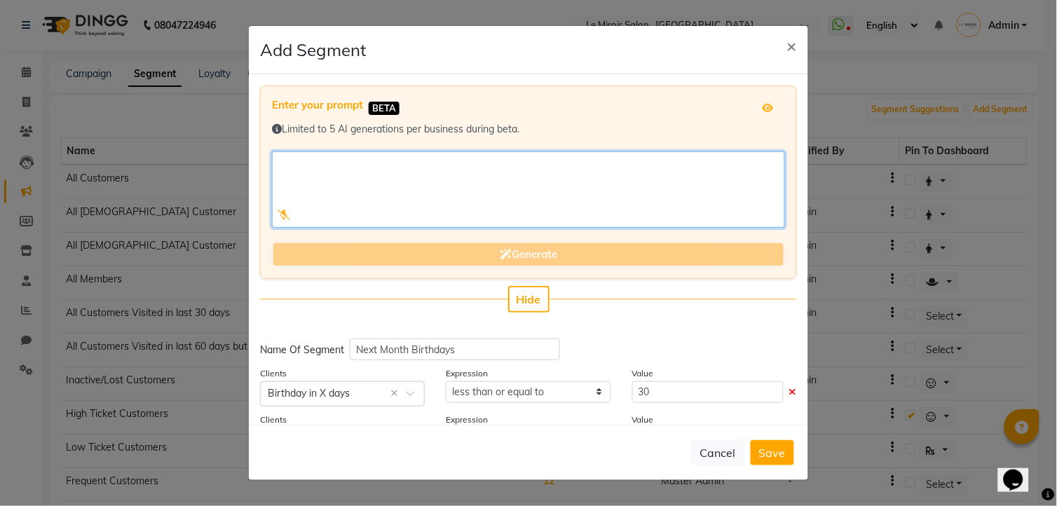
click at [312, 163] on textarea at bounding box center [528, 189] width 513 height 76
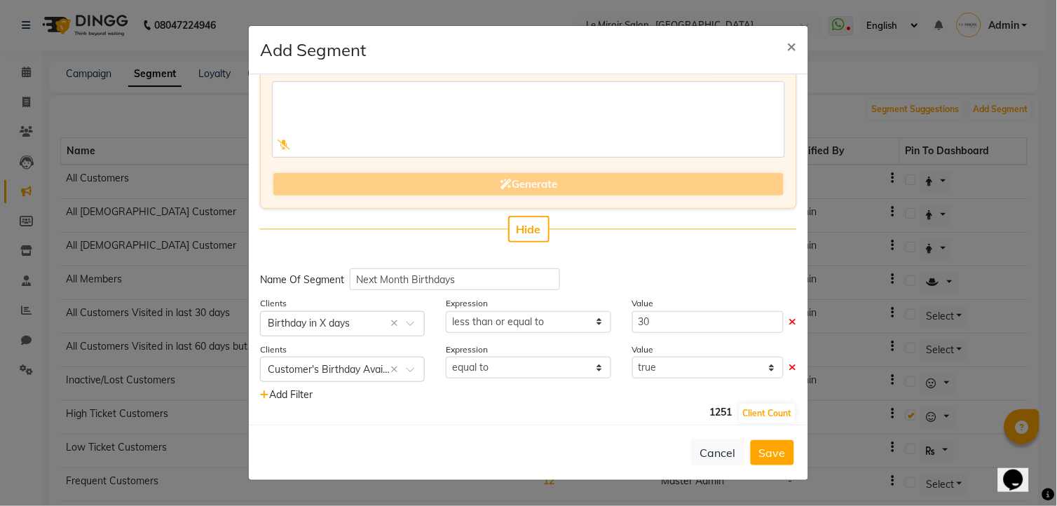
scroll to position [81, 0]
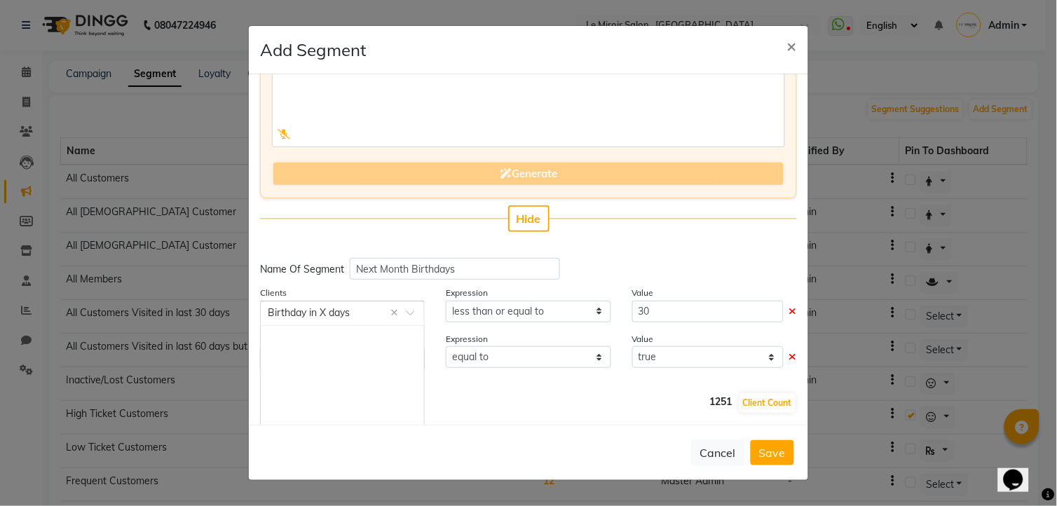
click at [327, 306] on input "text" at bounding box center [328, 312] width 121 height 15
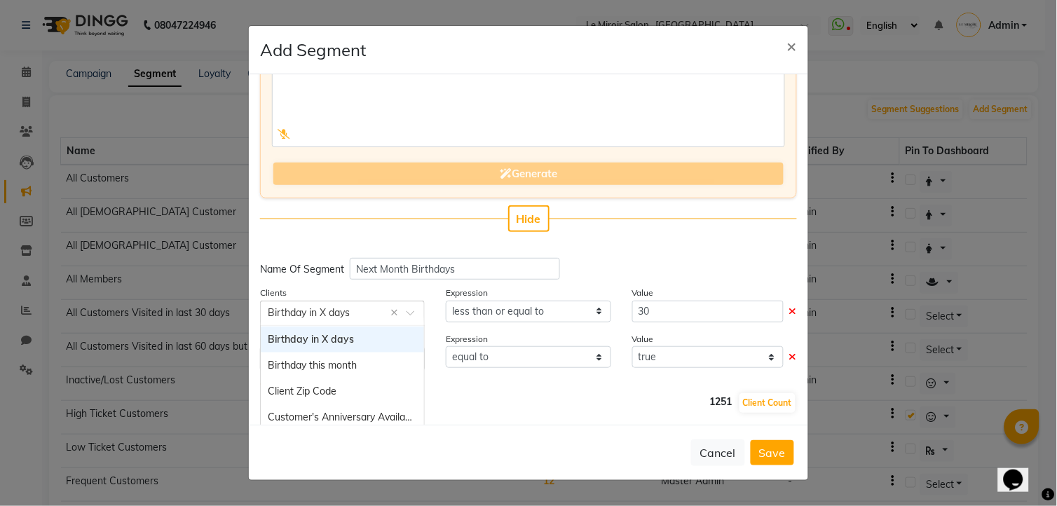
click at [326, 310] on input "text" at bounding box center [328, 312] width 121 height 15
click at [305, 316] on input "text" at bounding box center [328, 312] width 121 height 15
click at [313, 341] on span "Birthday in X days" at bounding box center [311, 339] width 86 height 13
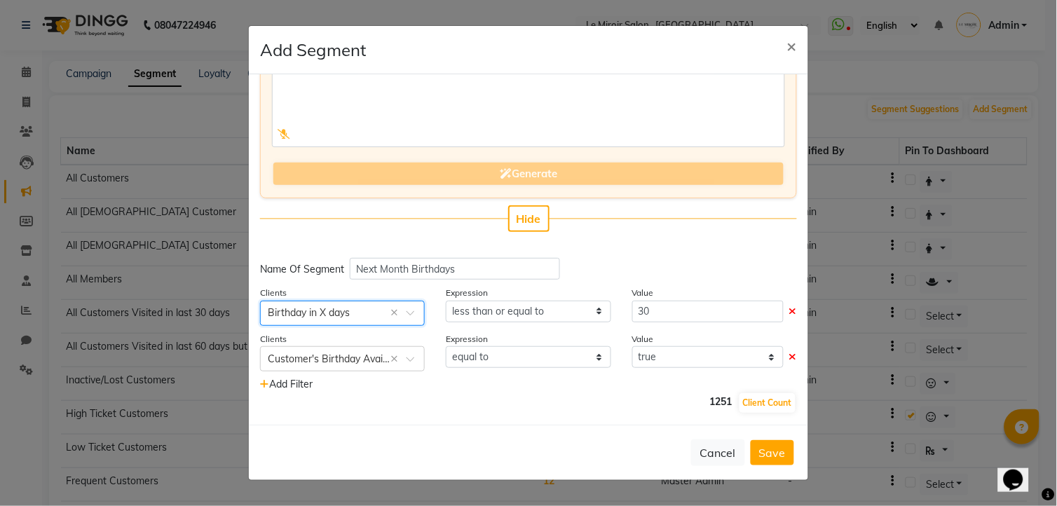
click at [327, 306] on input "text" at bounding box center [328, 312] width 121 height 15
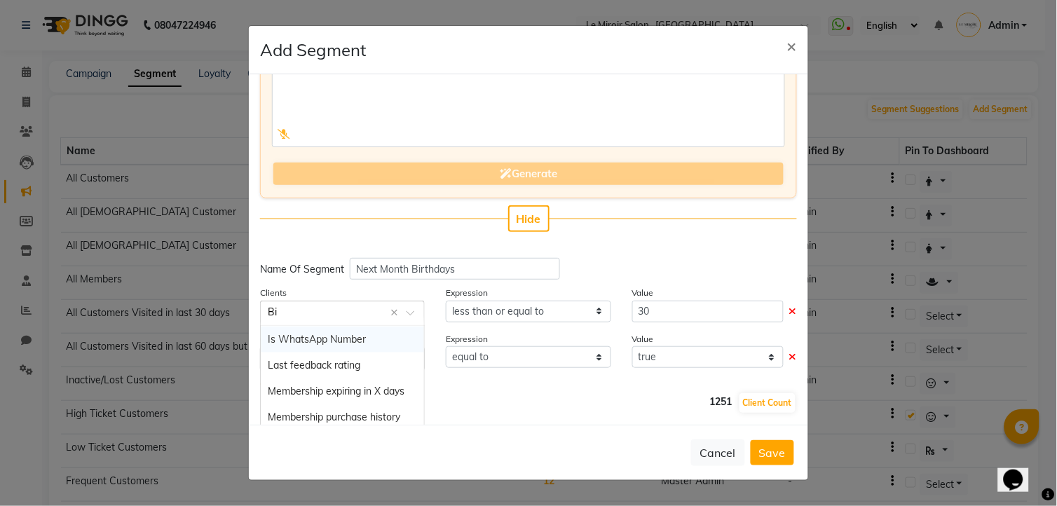
scroll to position [0, 0]
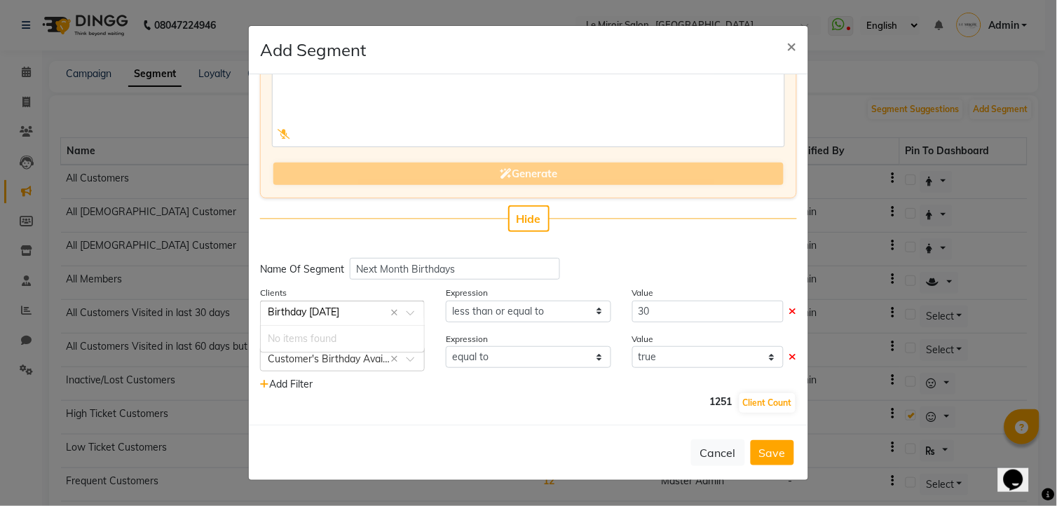
type input "Birthday [DATE]"
click at [661, 312] on input "30" at bounding box center [707, 312] width 151 height 22
click at [789, 308] on icon at bounding box center [793, 311] width 8 height 10
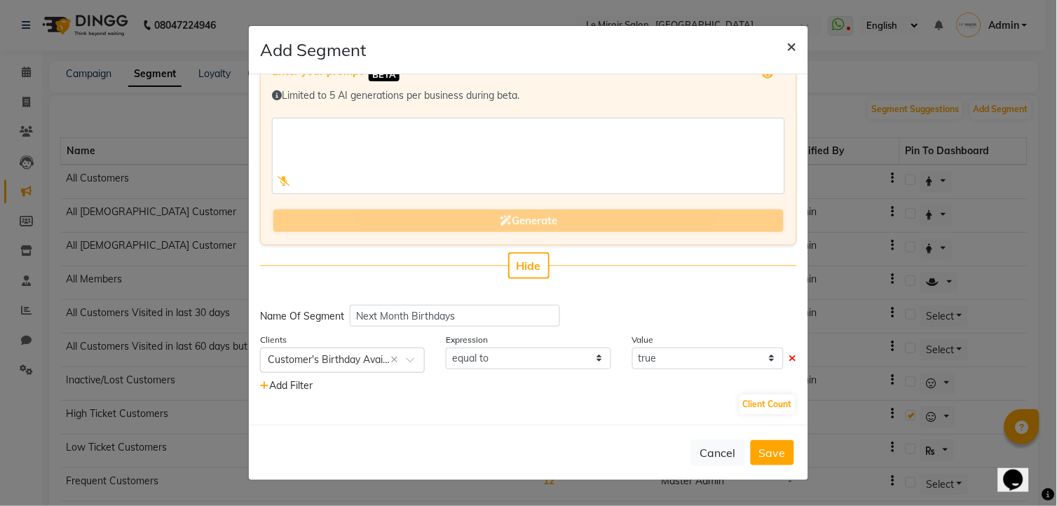
click at [787, 45] on span "×" at bounding box center [792, 45] width 10 height 21
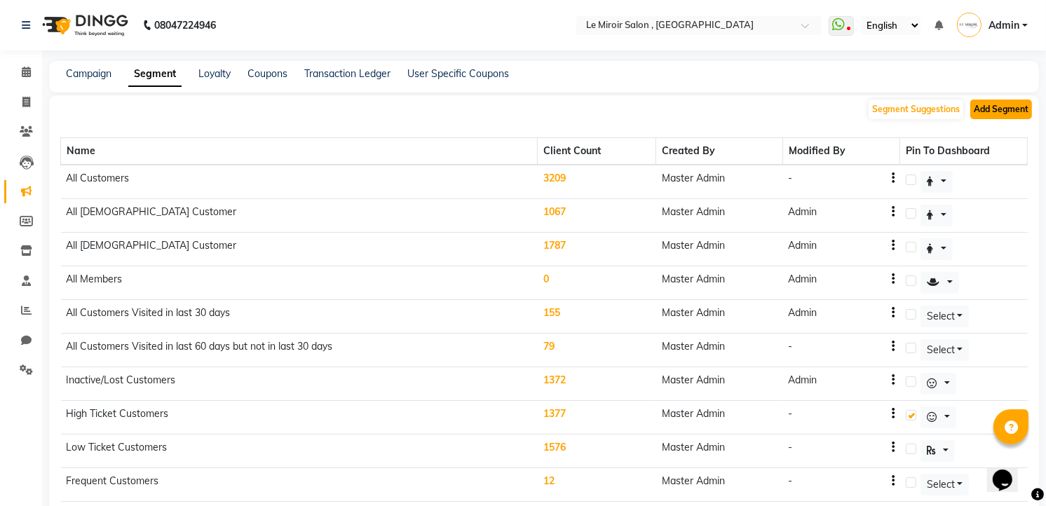
click at [990, 116] on button "Add Segment" at bounding box center [1001, 110] width 62 height 20
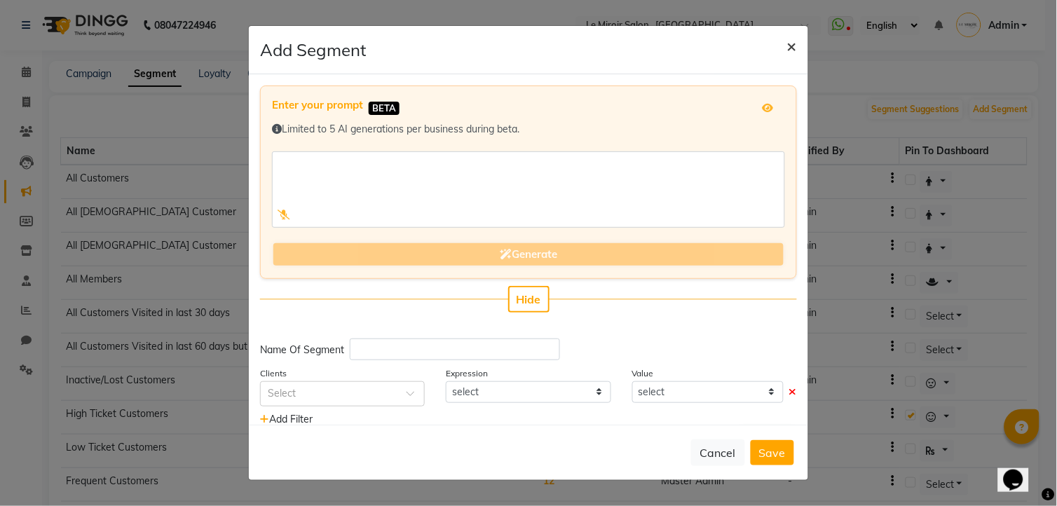
click at [784, 43] on button "×" at bounding box center [792, 45] width 32 height 39
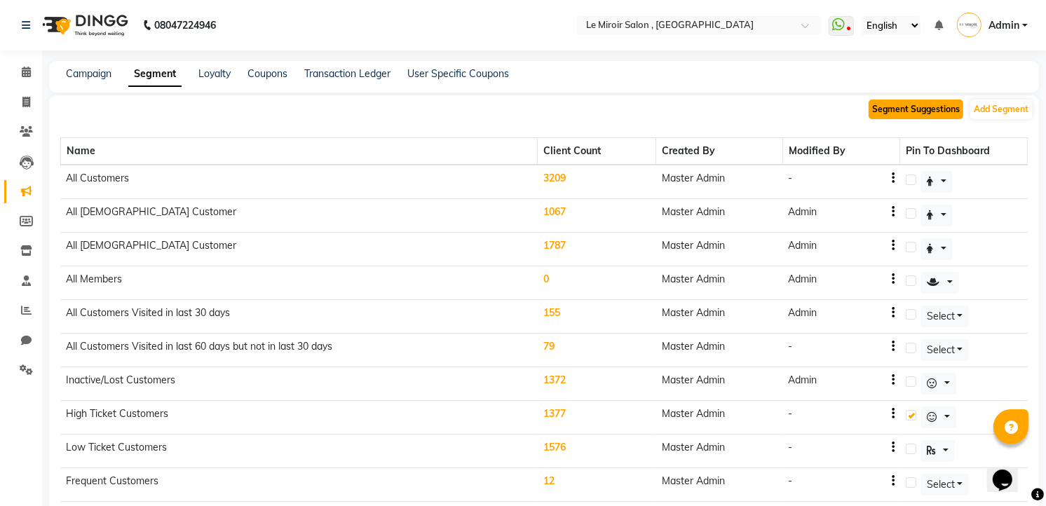
click at [901, 106] on button "Segment Suggestions" at bounding box center [915, 110] width 95 height 20
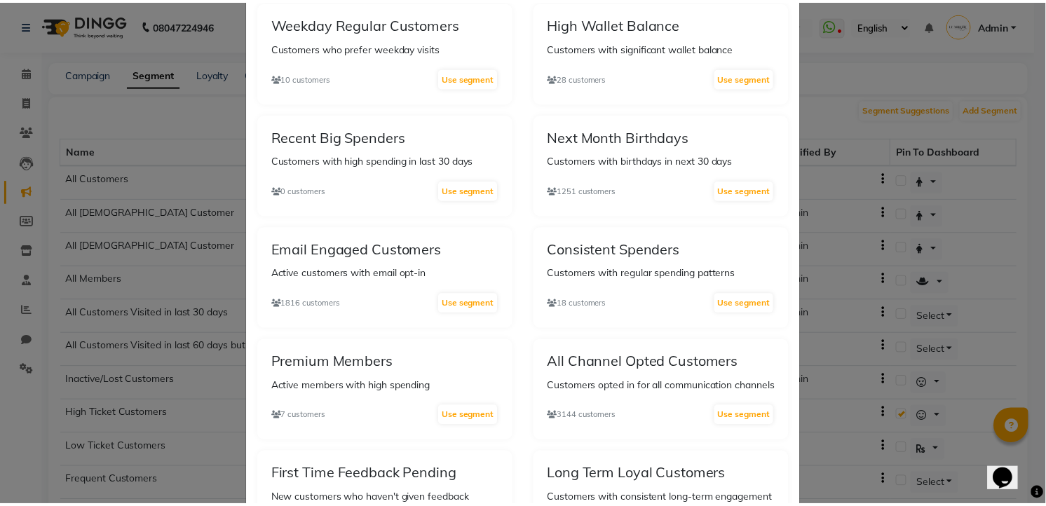
scroll to position [1126, 0]
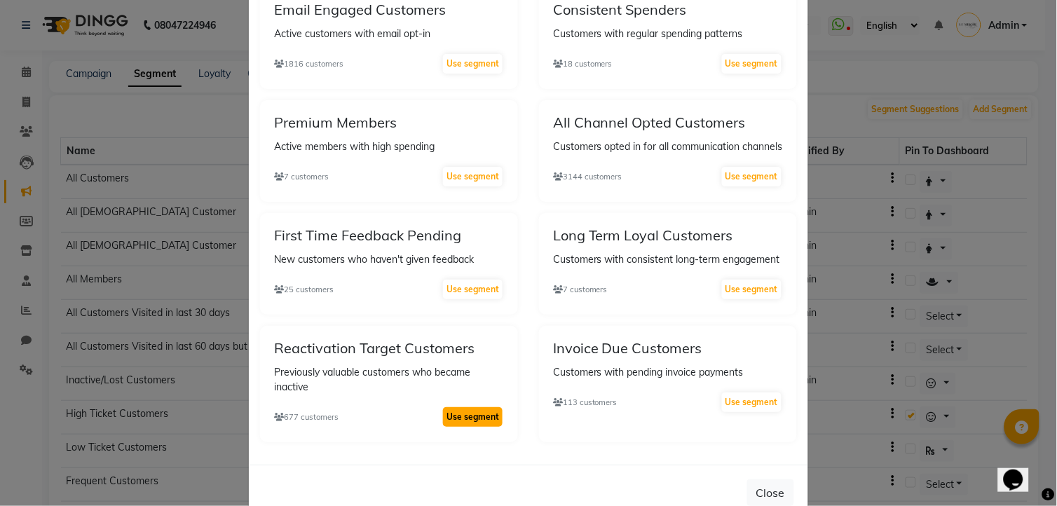
click at [458, 407] on button "Use segment" at bounding box center [473, 417] width 60 height 20
select select ">"
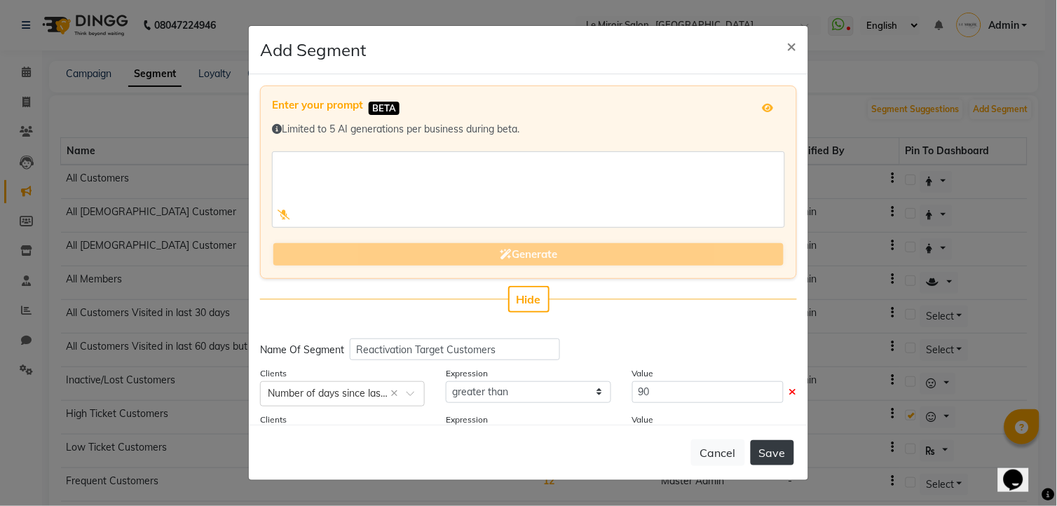
click at [778, 449] on button "Save" at bounding box center [772, 452] width 43 height 25
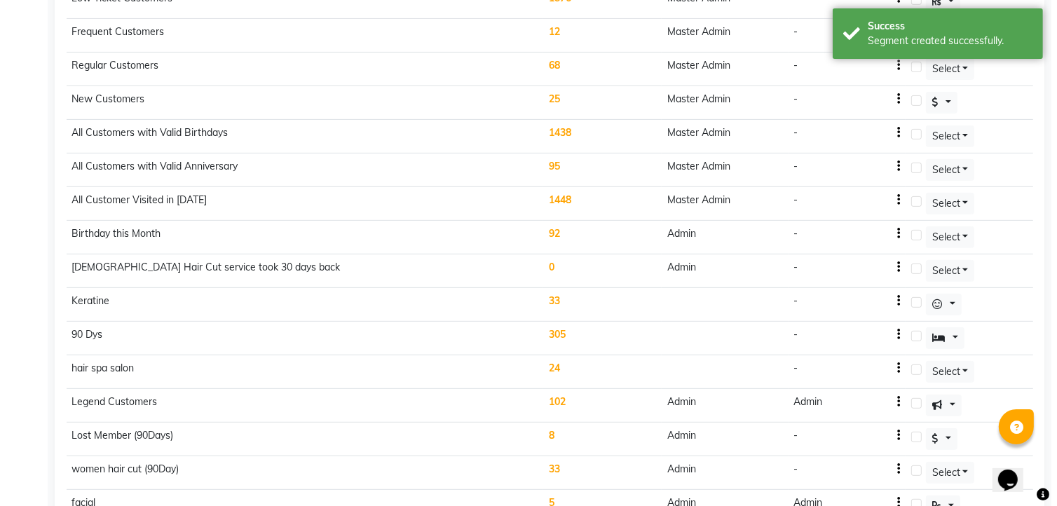
scroll to position [908, 0]
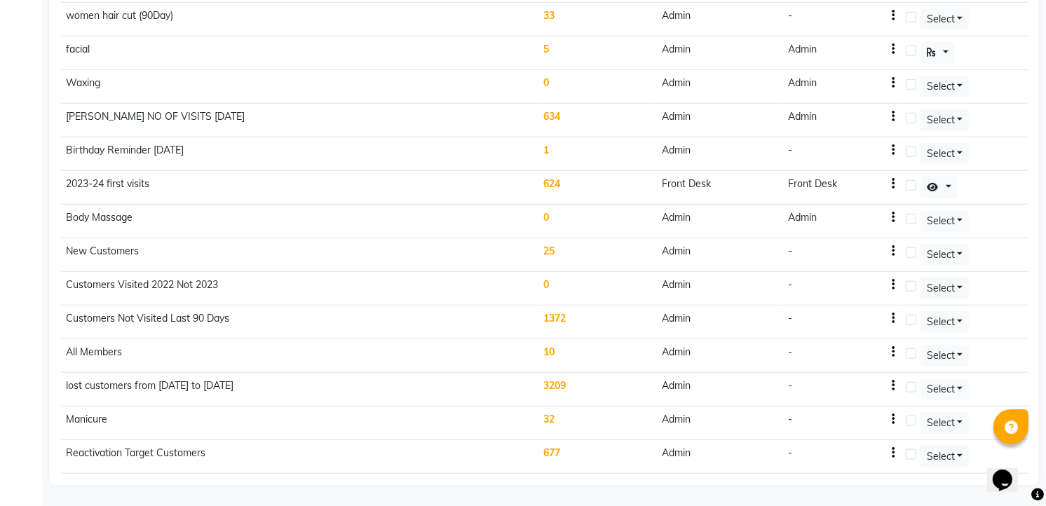
click at [556, 453] on td "677" at bounding box center [597, 457] width 118 height 34
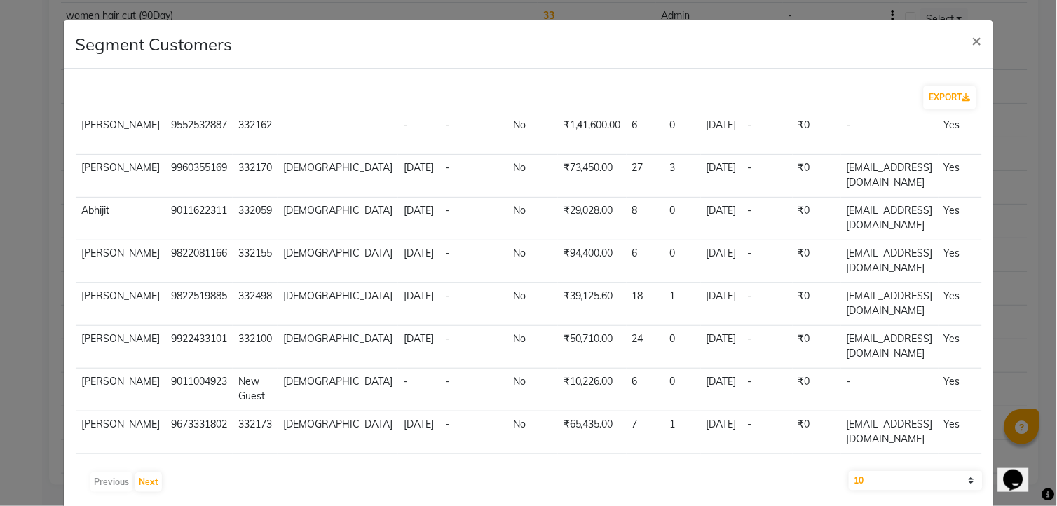
scroll to position [262, 0]
click at [933, 90] on button "EXPORT" at bounding box center [950, 98] width 53 height 24
